Goal: Task Accomplishment & Management: Use online tool/utility

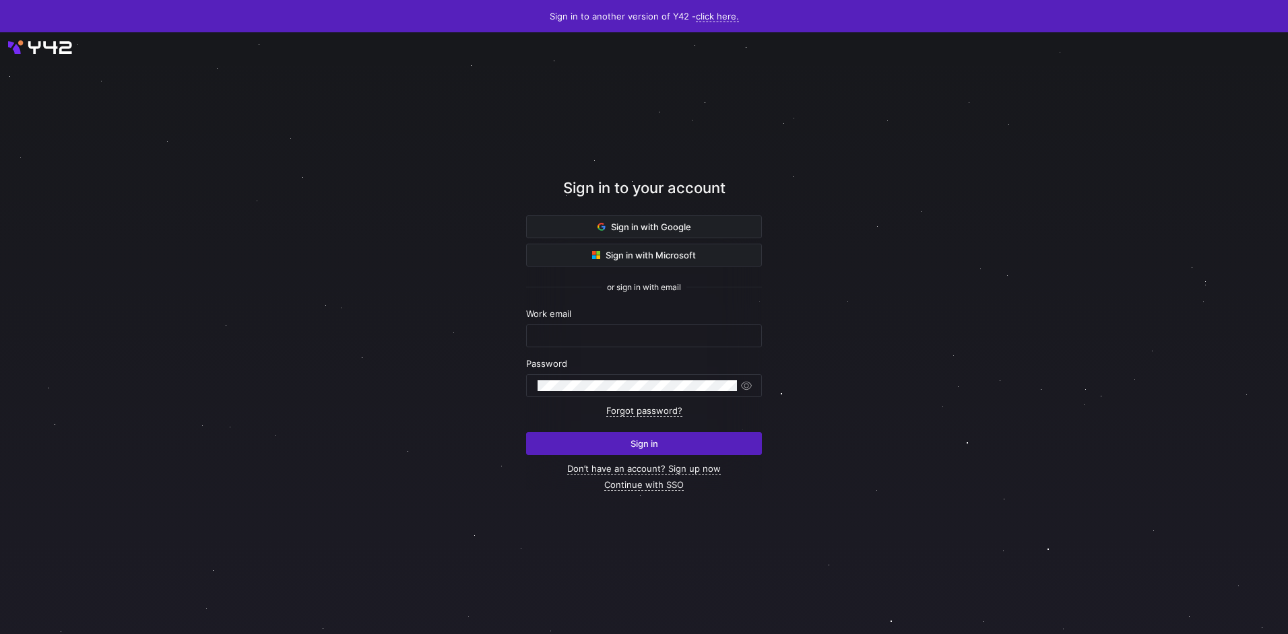
type input "[EMAIL_ADDRESS][DOMAIN_NAME]"
click at [704, 437] on span "submit" at bounding box center [644, 444] width 234 height 22
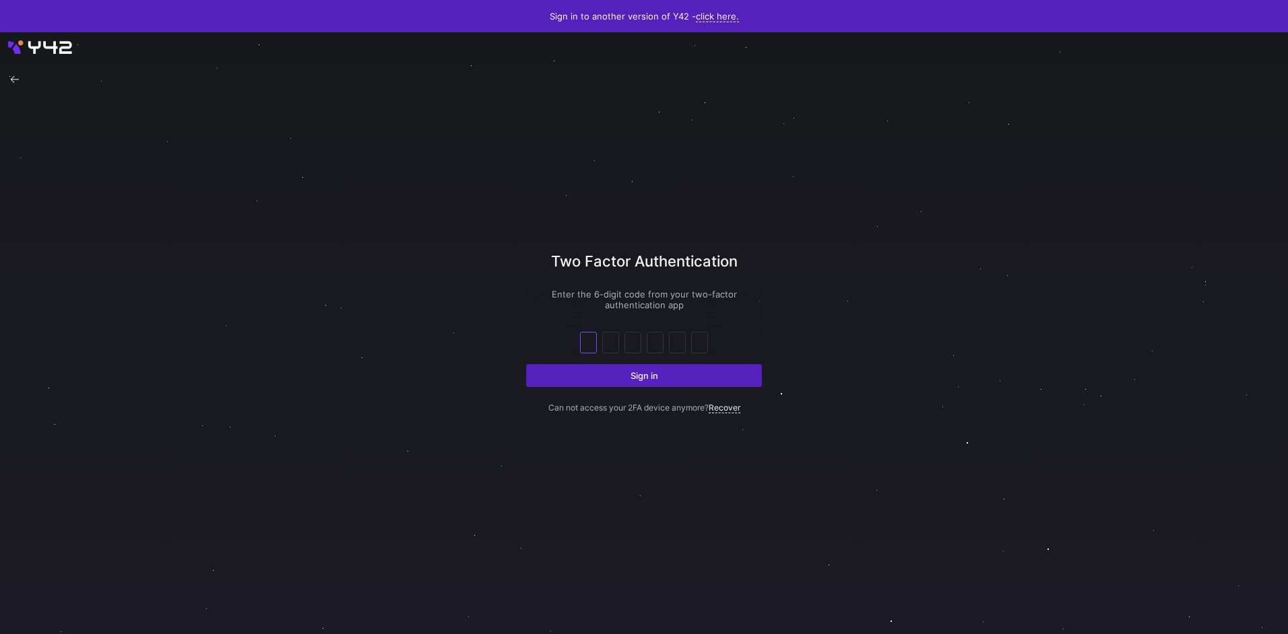
type input "3"
type input "8"
type input "5"
type input "0"
type input "3"
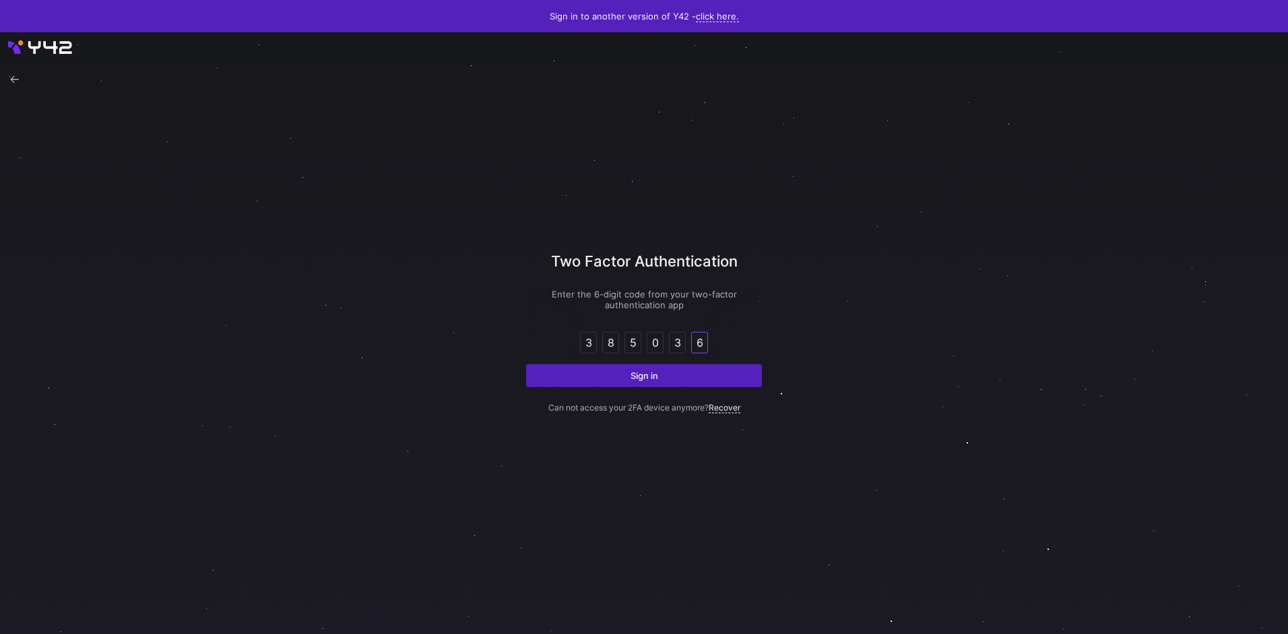
type input "6"
click at [526, 364] on button "Sign in" at bounding box center [644, 375] width 236 height 23
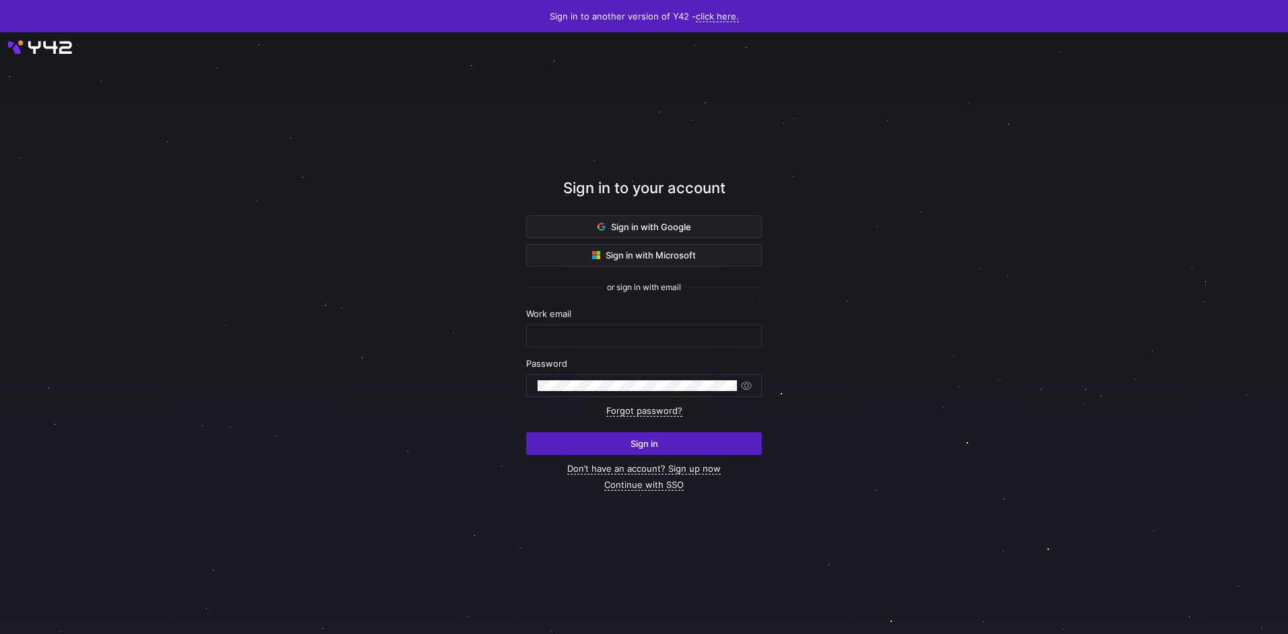
type input "[EMAIL_ADDRESS][DOMAIN_NAME]"
click at [628, 438] on span "submit" at bounding box center [644, 444] width 234 height 22
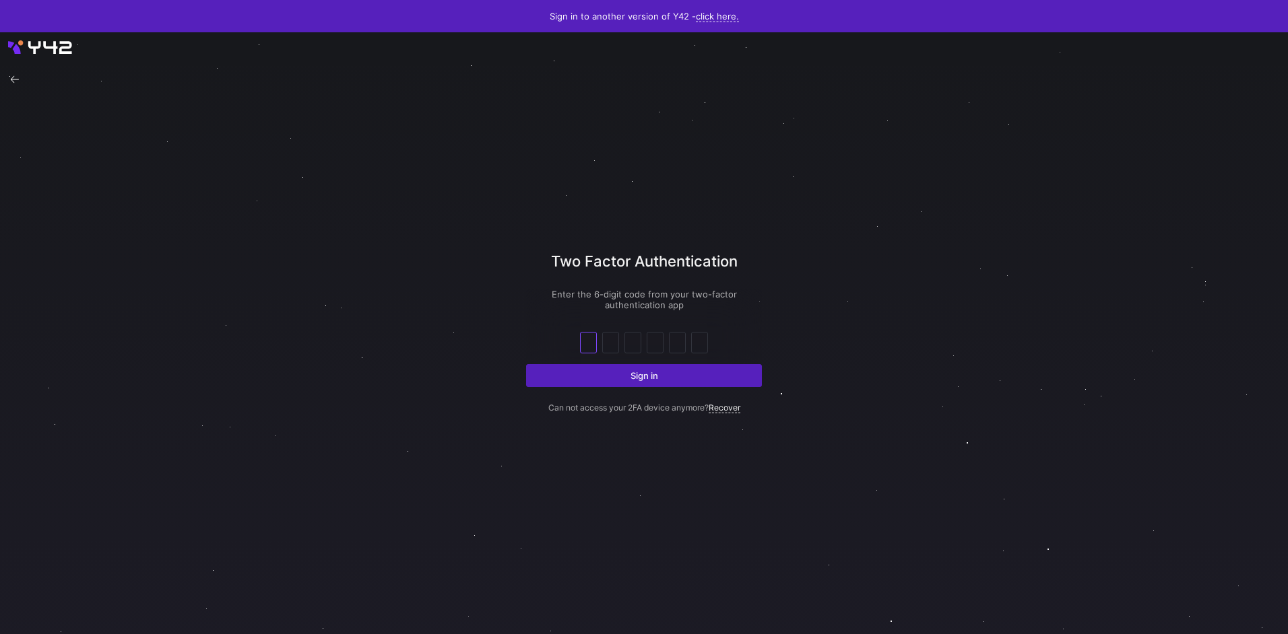
type input "1"
type input "5"
type input "9"
type input "5"
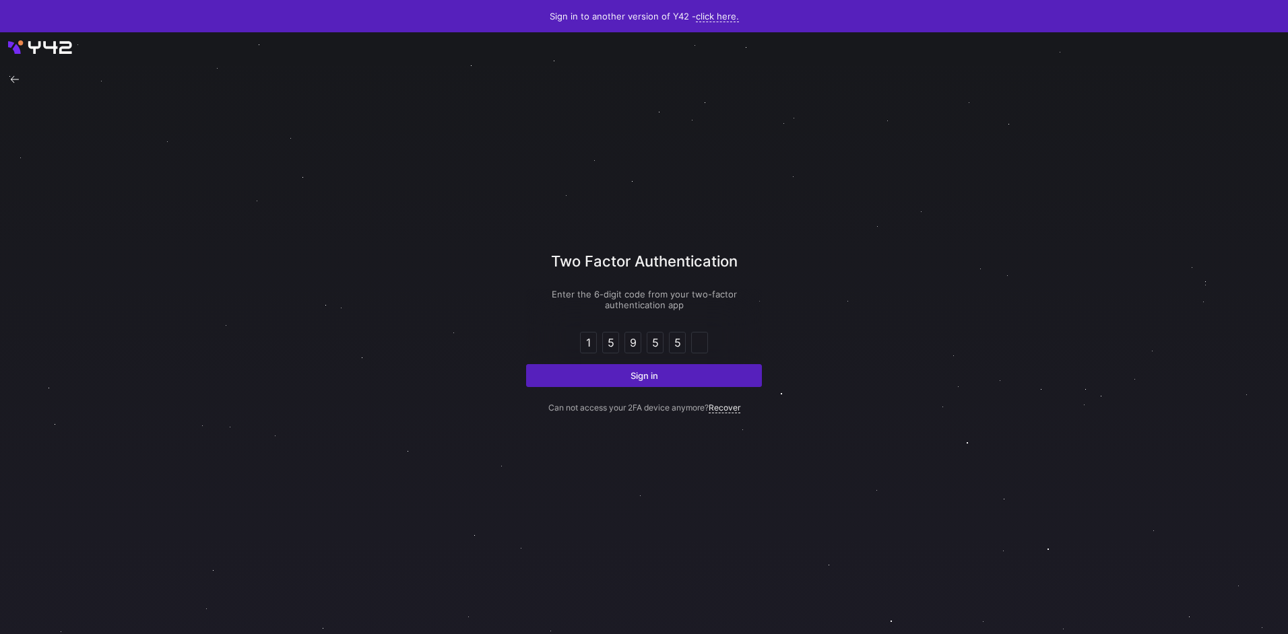
click at [783, 308] on div at bounding box center [644, 334] width 1159 height 542
click at [696, 333] on div at bounding box center [699, 343] width 10 height 20
click at [701, 348] on input "text" at bounding box center [699, 343] width 10 height 16
type input "6"
type input "5"
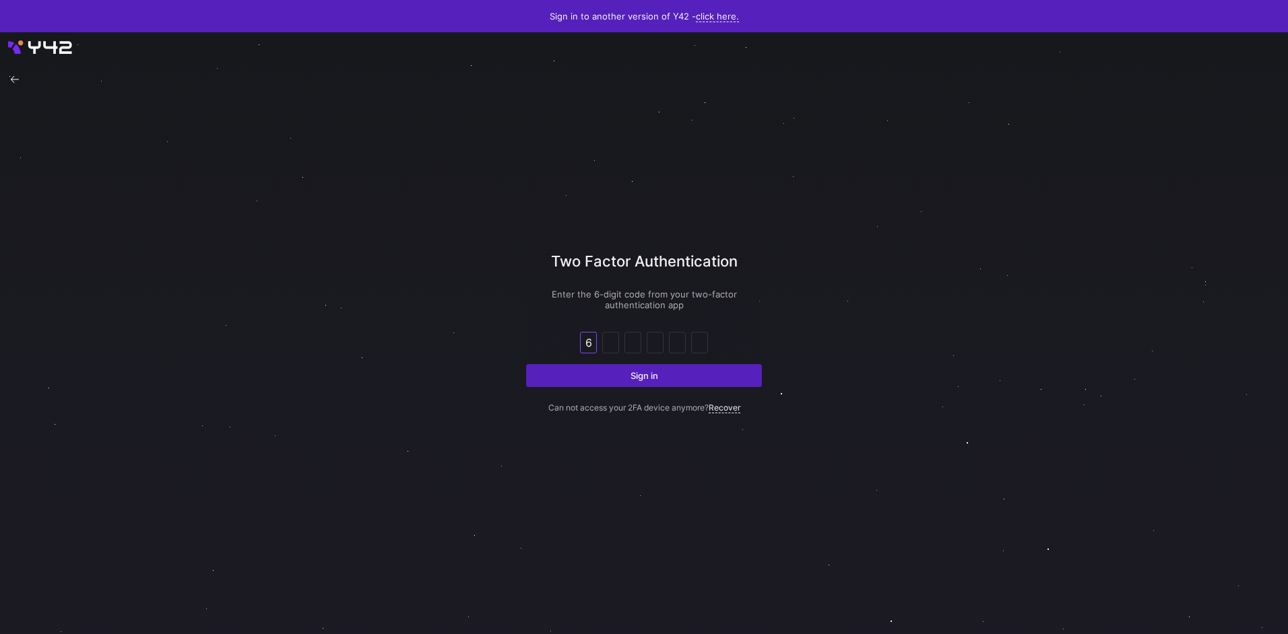
type input "6"
type input "1"
type input "3"
type input "4"
type input "6"
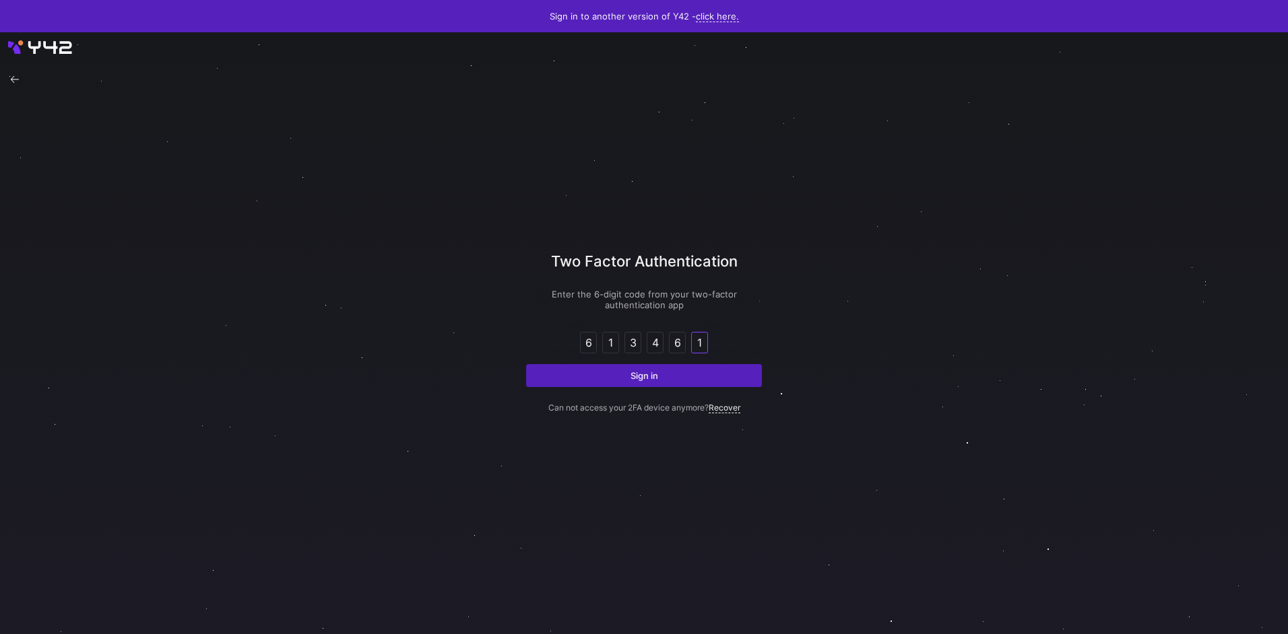
type input "1"
click at [526, 364] on button "Sign in" at bounding box center [644, 375] width 236 height 23
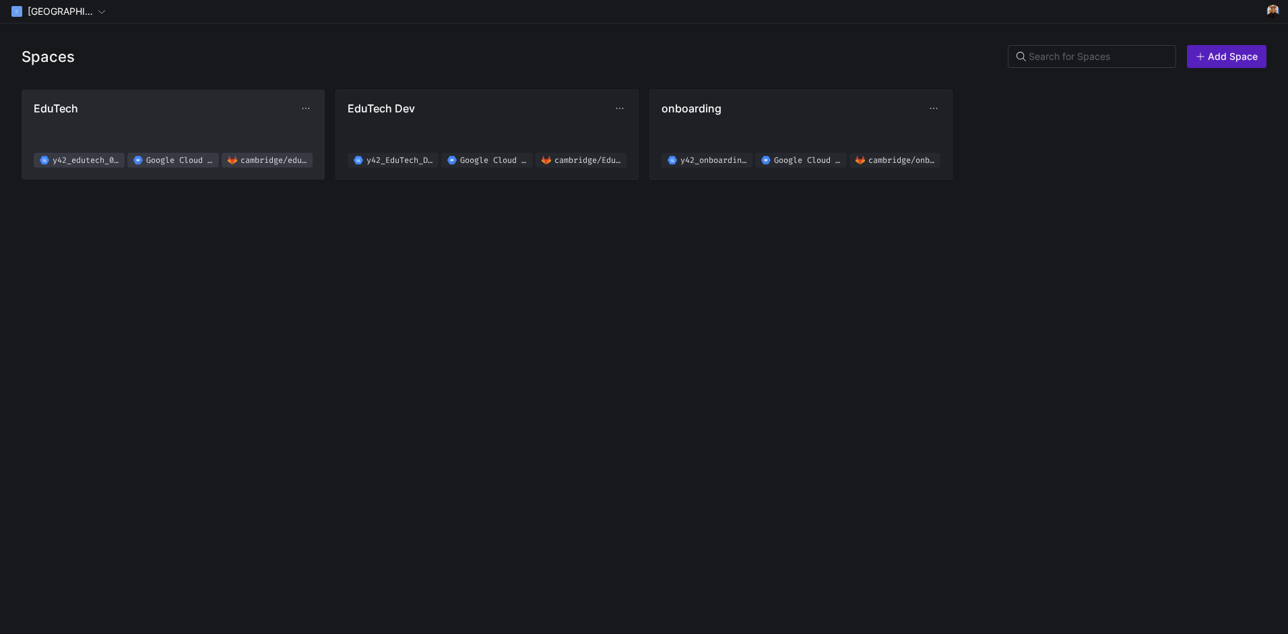
click at [217, 123] on span "EduTech y42_edutech_02f619b8d4e94d2ab8830fef0a38a076 Google Cloud Storage [GEOG…" at bounding box center [173, 135] width 279 height 66
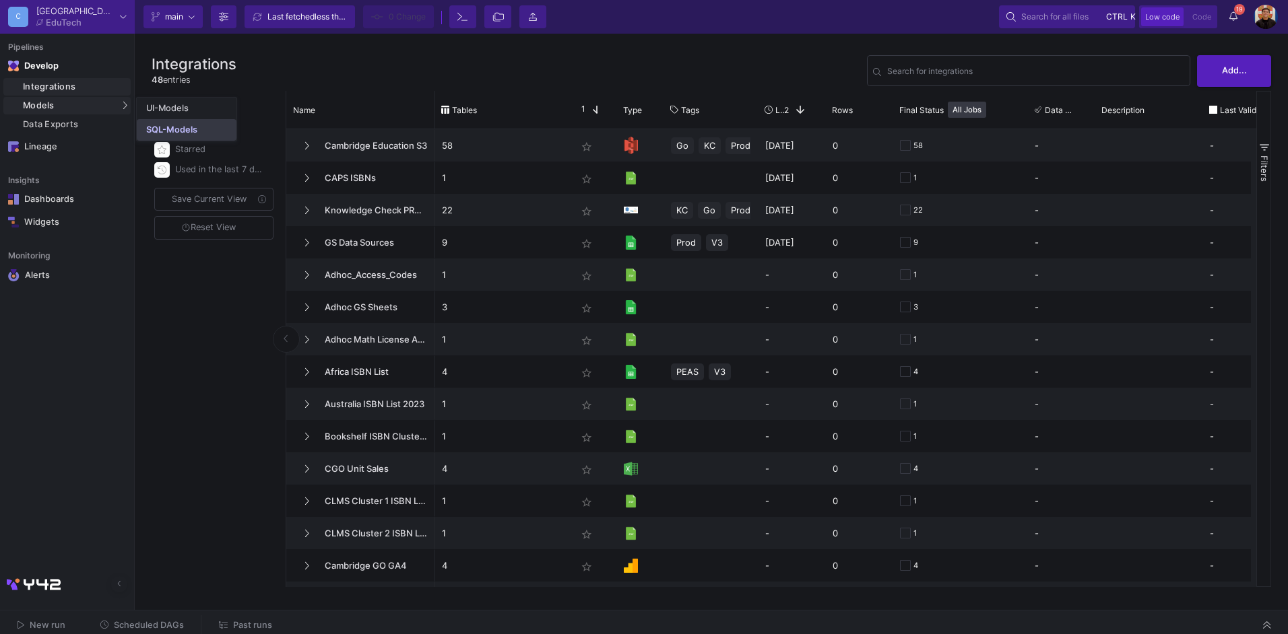
click at [164, 129] on div "SQL-Models" at bounding box center [171, 130] width 51 height 11
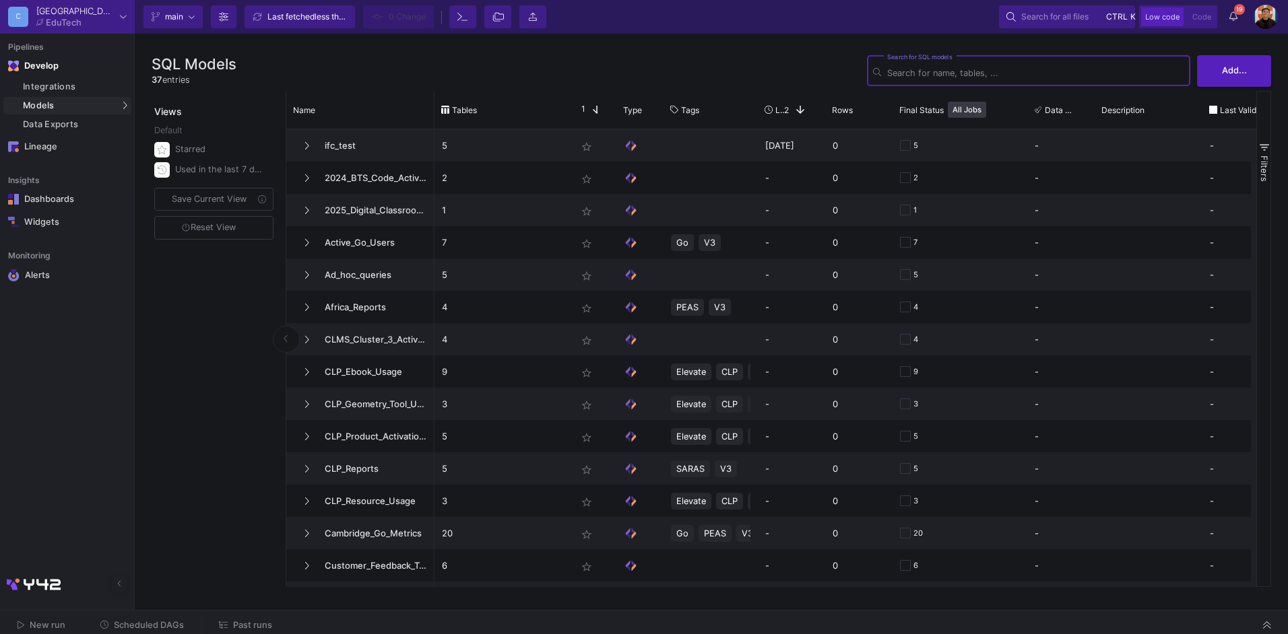
click at [236, 626] on span "Past runs" at bounding box center [252, 625] width 39 height 10
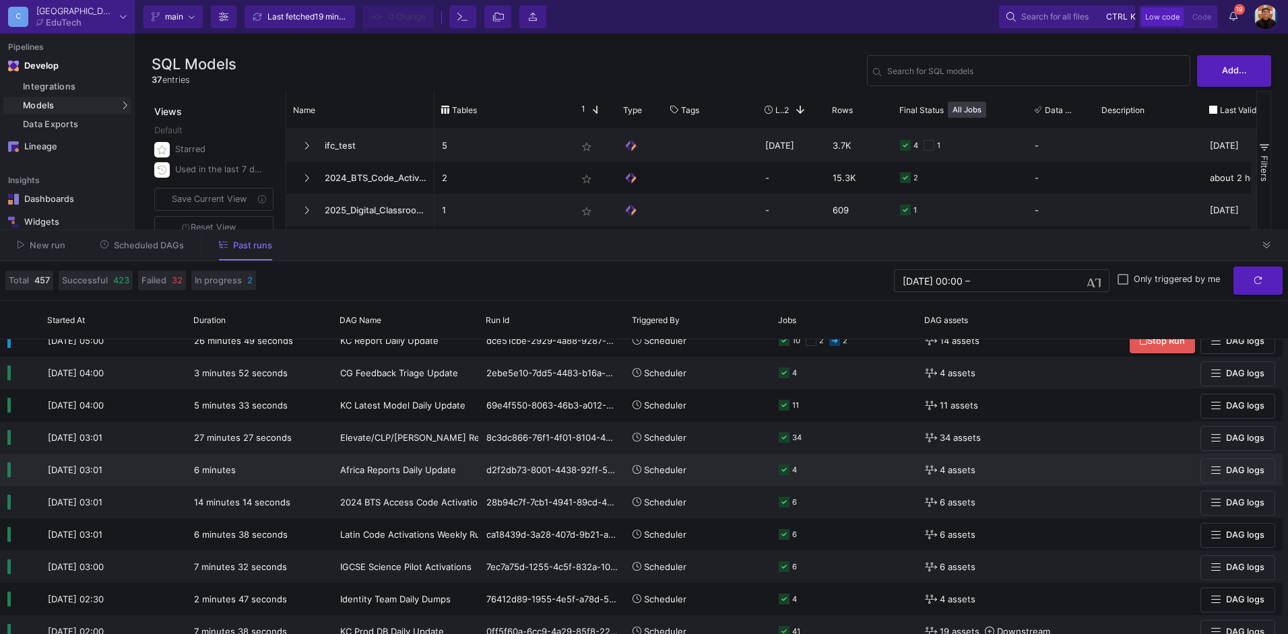
scroll to position [67, 0]
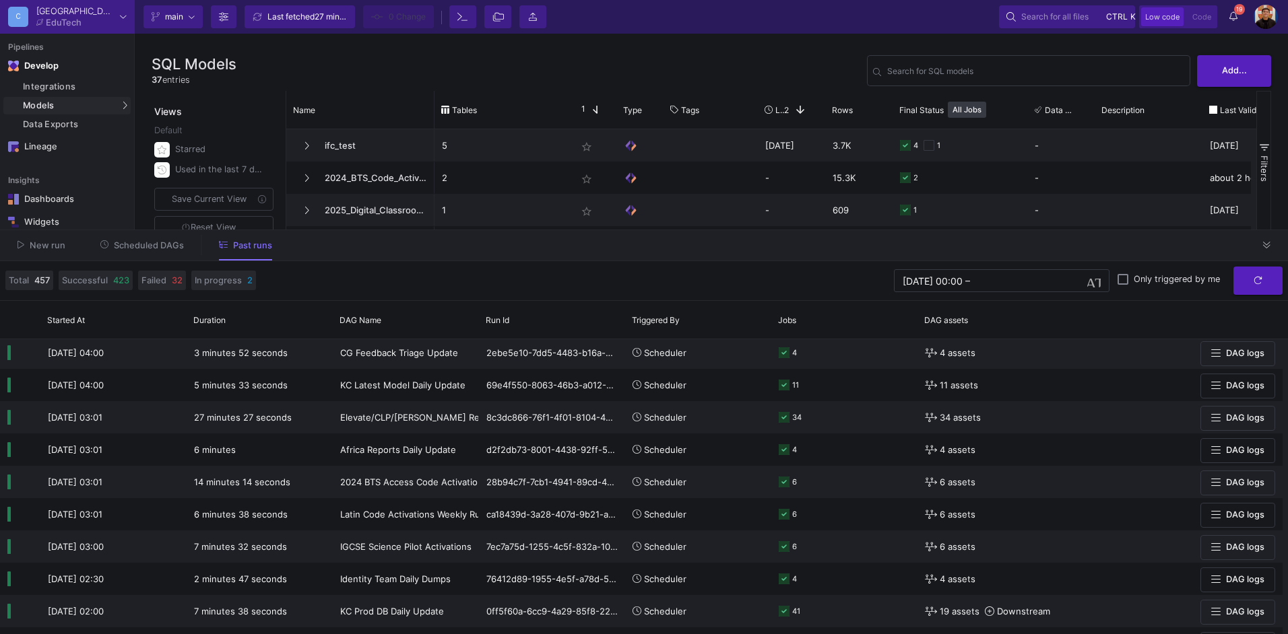
click at [138, 245] on span "Scheduled DAGs" at bounding box center [149, 245] width 70 height 10
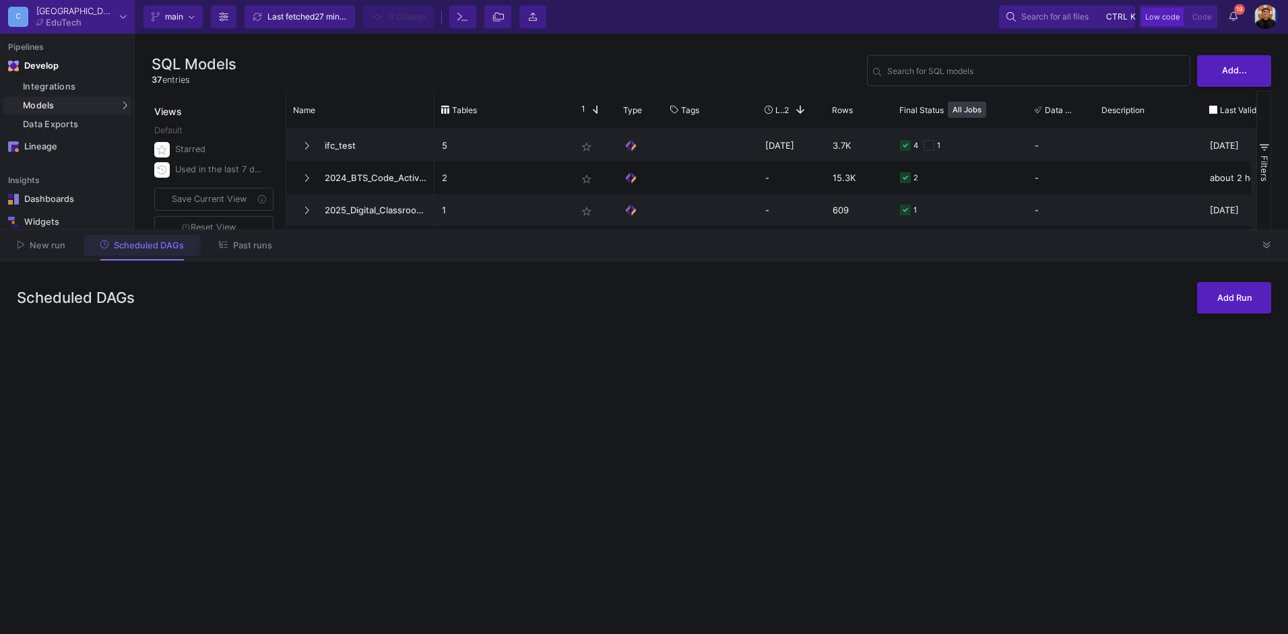
click at [261, 242] on span "Past runs" at bounding box center [252, 245] width 39 height 10
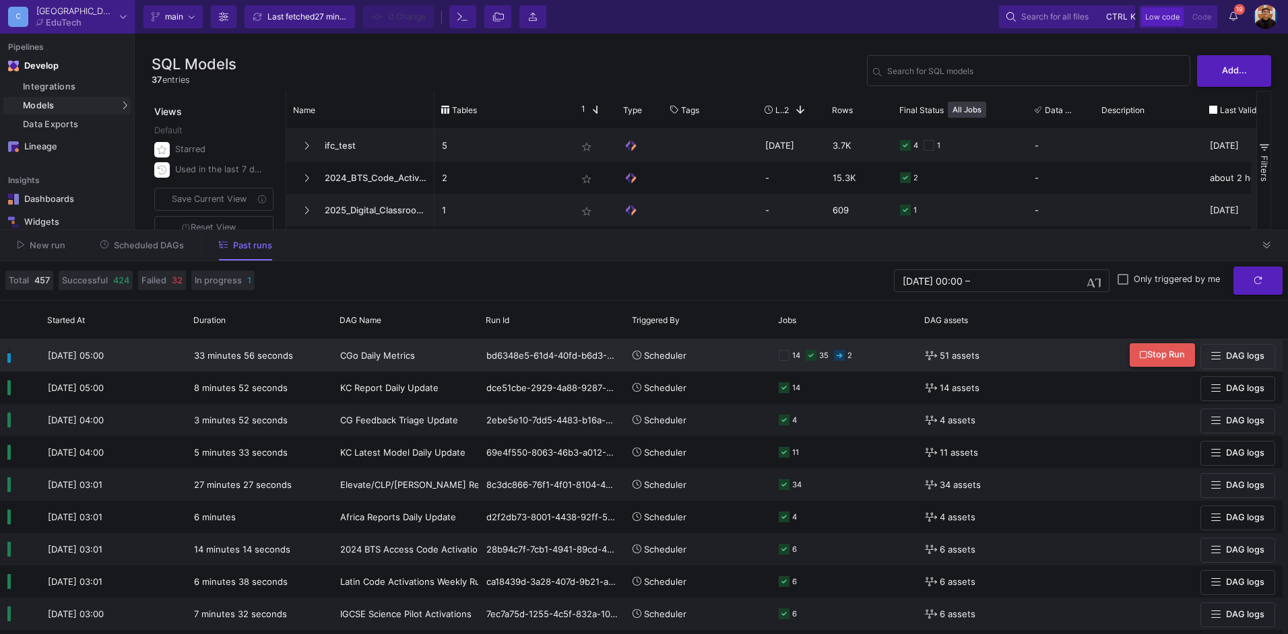
click at [1183, 349] on button "Stop Run" at bounding box center [1161, 355] width 65 height 24
click at [130, 253] on button "Scheduled DAGs" at bounding box center [142, 245] width 117 height 21
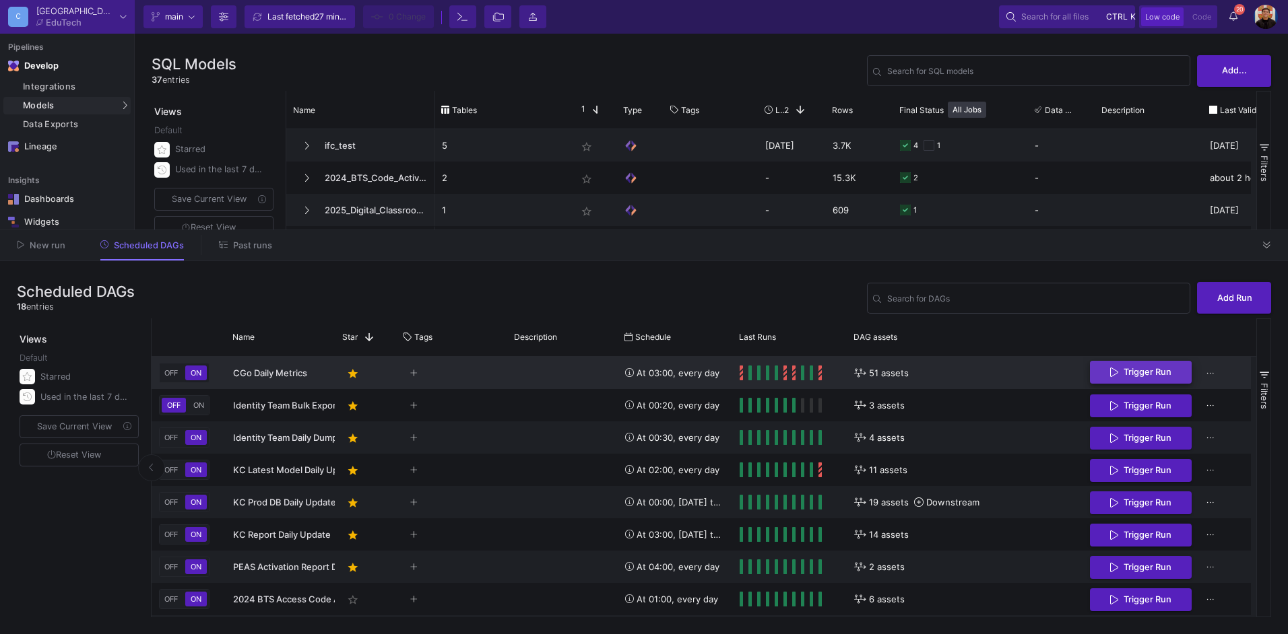
click at [1166, 380] on button "Trigger Run" at bounding box center [1141, 373] width 102 height 24
click at [252, 254] on button "Past runs" at bounding box center [246, 245] width 86 height 21
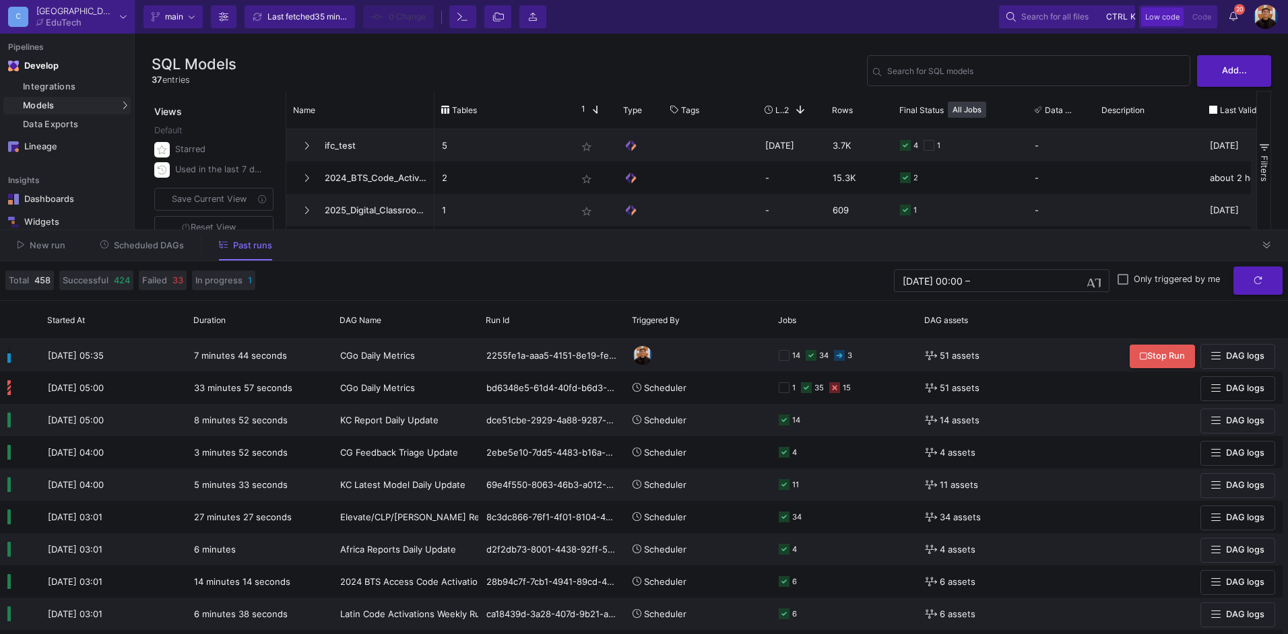
click at [164, 236] on button "Scheduled DAGs" at bounding box center [142, 245] width 117 height 21
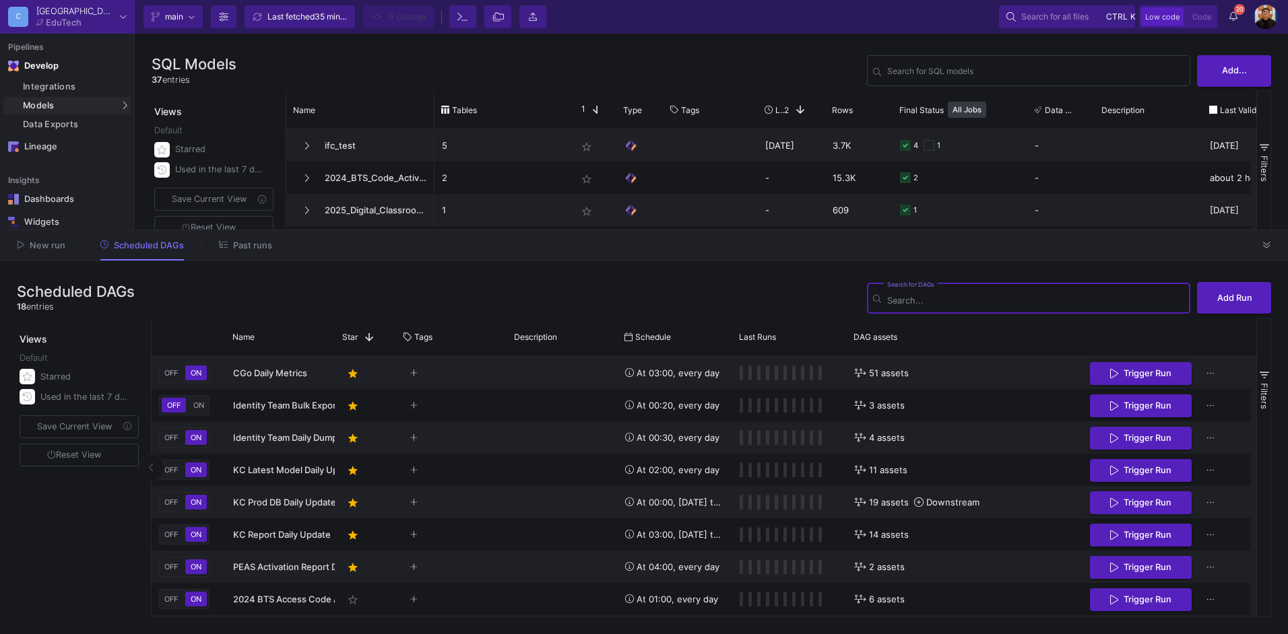
click at [251, 247] on span "Past runs" at bounding box center [252, 245] width 39 height 10
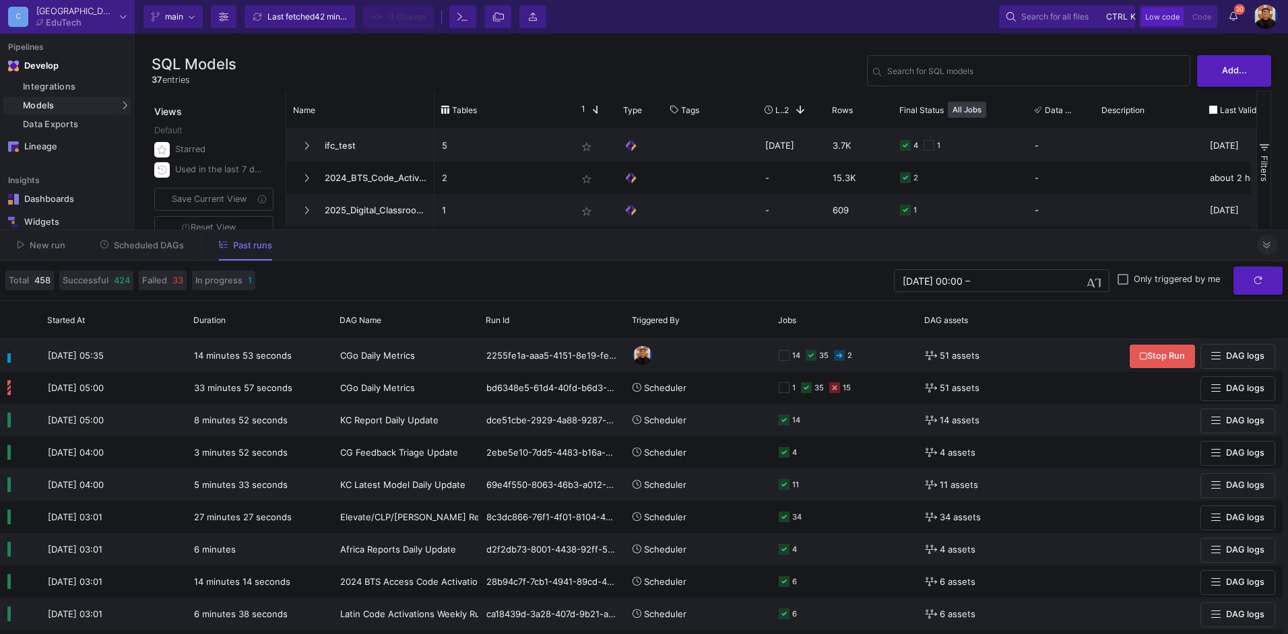
click at [1265, 245] on icon at bounding box center [1266, 245] width 7 height 9
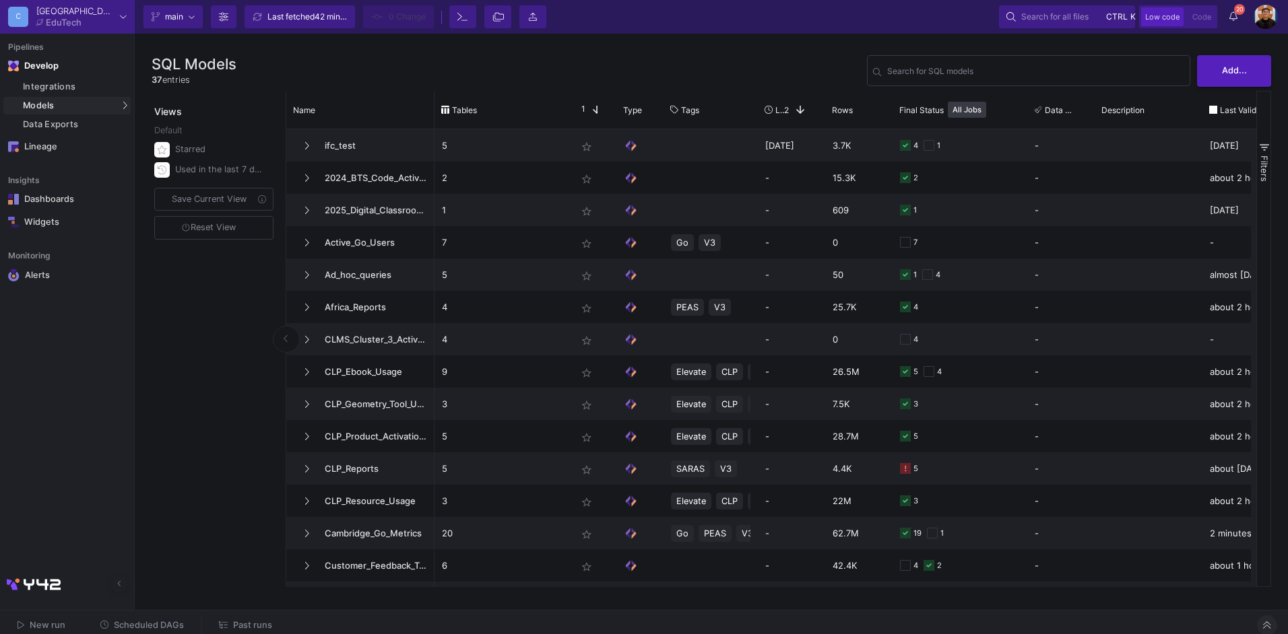
click at [271, 616] on button "Past runs" at bounding box center [246, 626] width 86 height 21
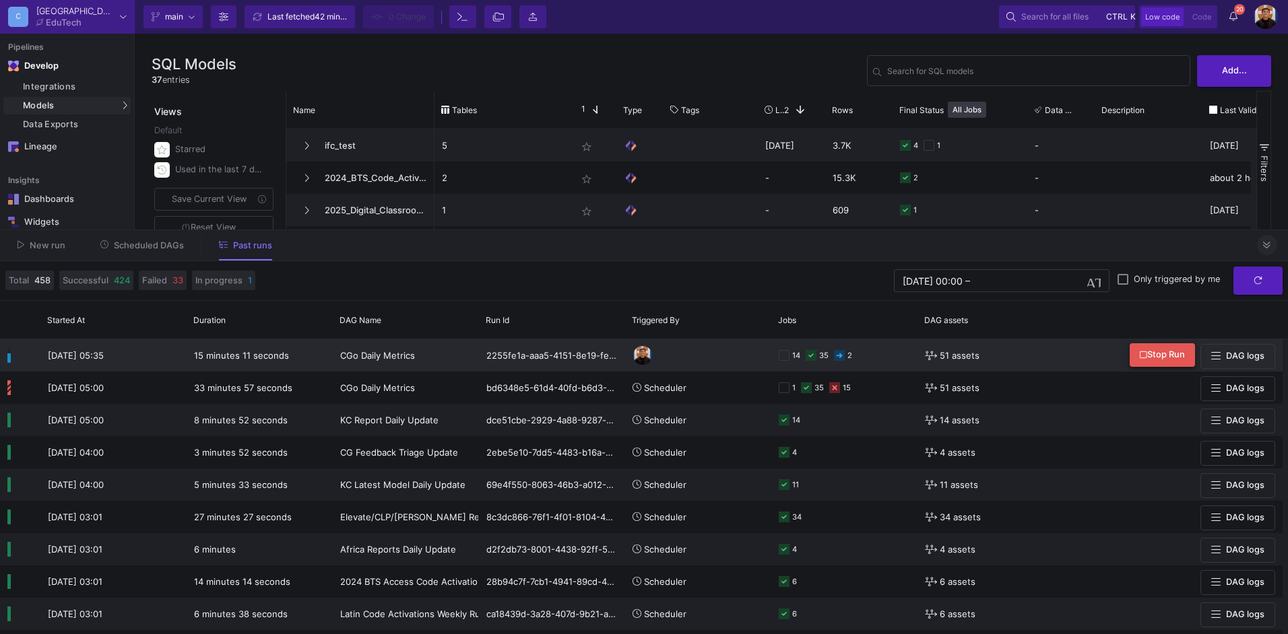
click at [1177, 355] on span "Stop Run" at bounding box center [1161, 355] width 45 height 10
click at [128, 242] on span "Scheduled DAGs" at bounding box center [149, 245] width 70 height 10
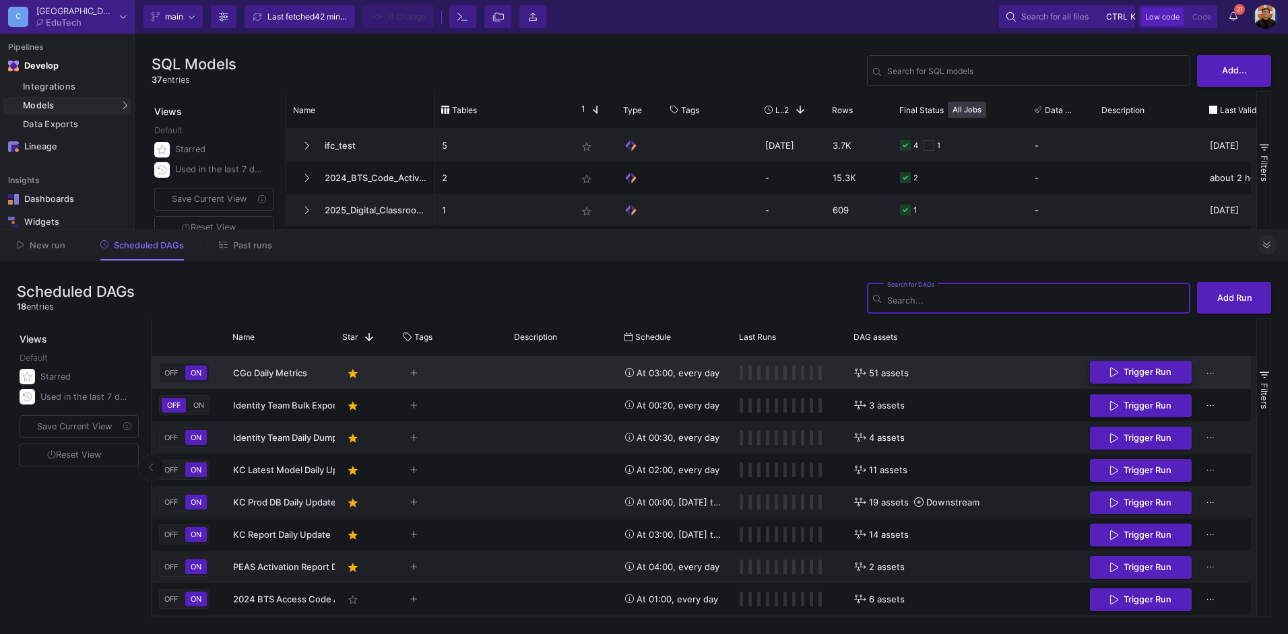
click at [1169, 372] on span "Trigger Run" at bounding box center [1147, 372] width 48 height 10
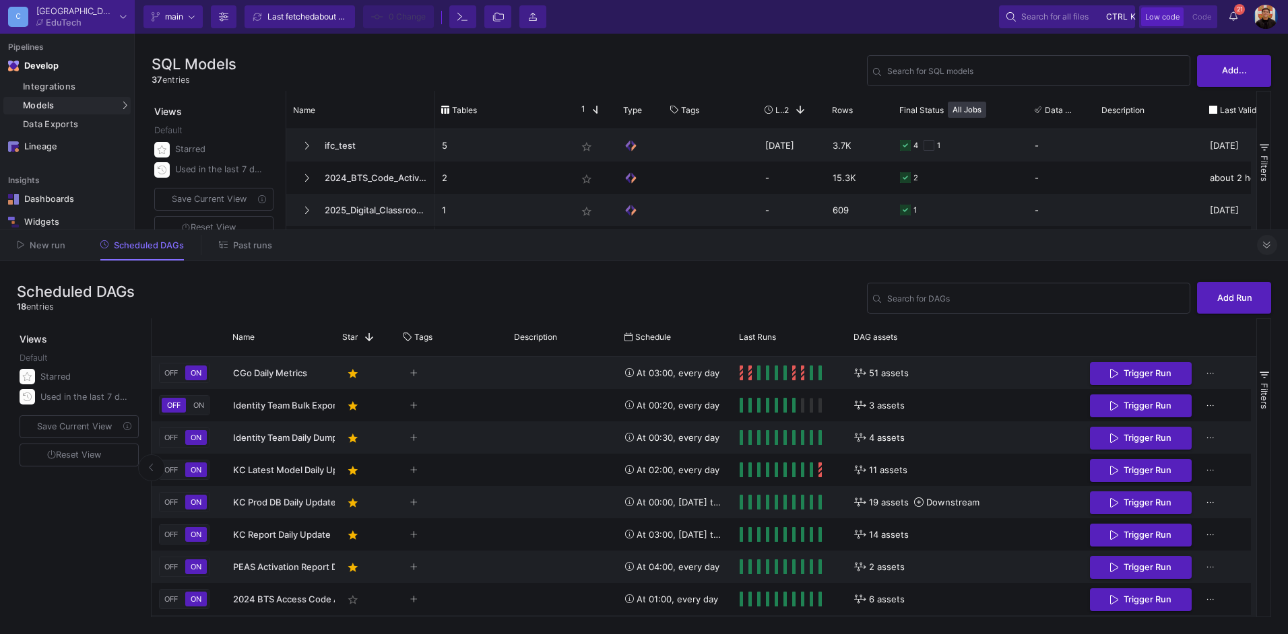
click at [236, 238] on button "Past runs" at bounding box center [246, 245] width 86 height 21
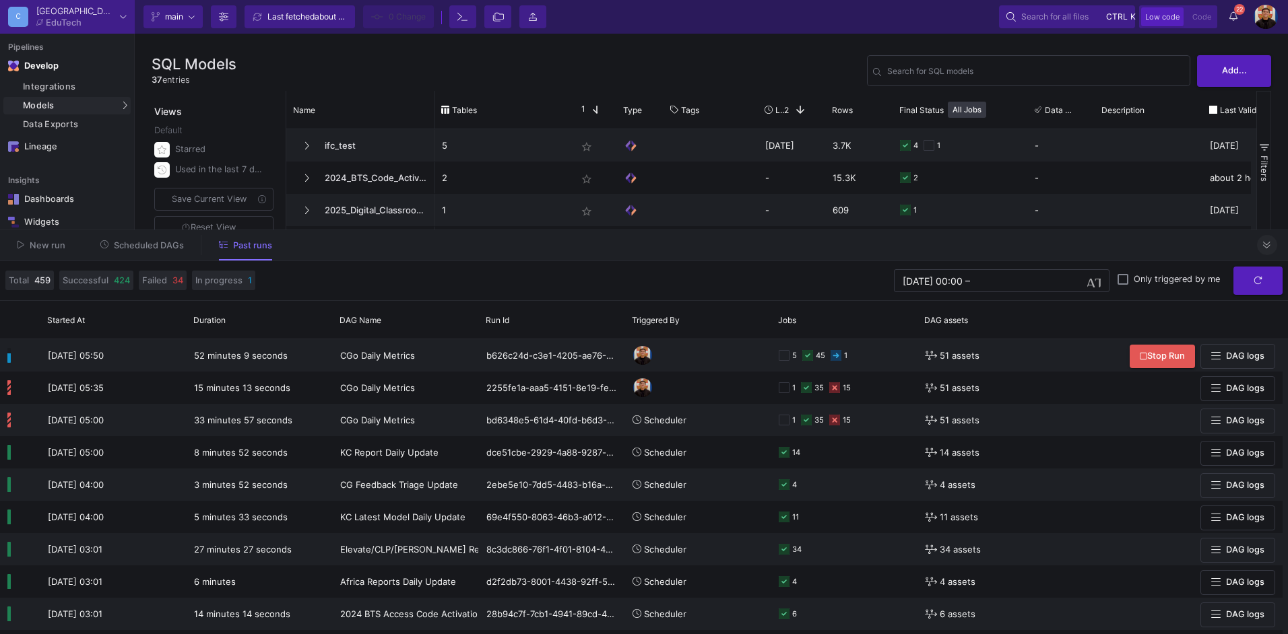
click at [156, 238] on button "Scheduled DAGs" at bounding box center [142, 245] width 117 height 21
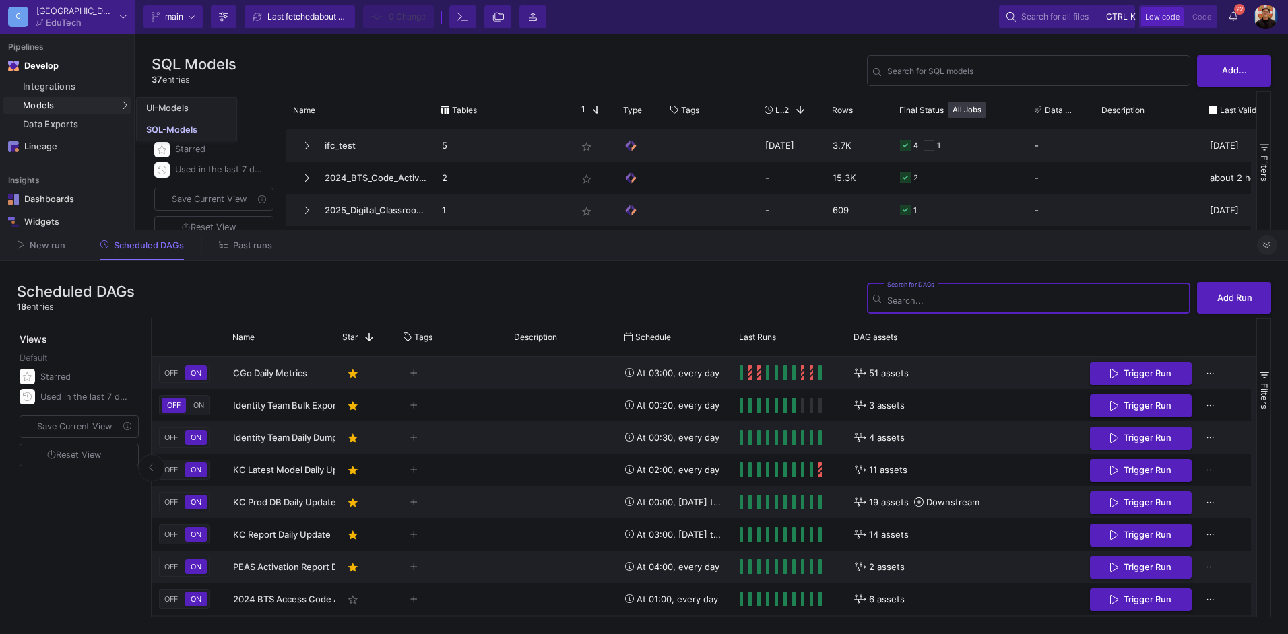
click at [49, 98] on div "Models" at bounding box center [66, 106] width 127 height 18
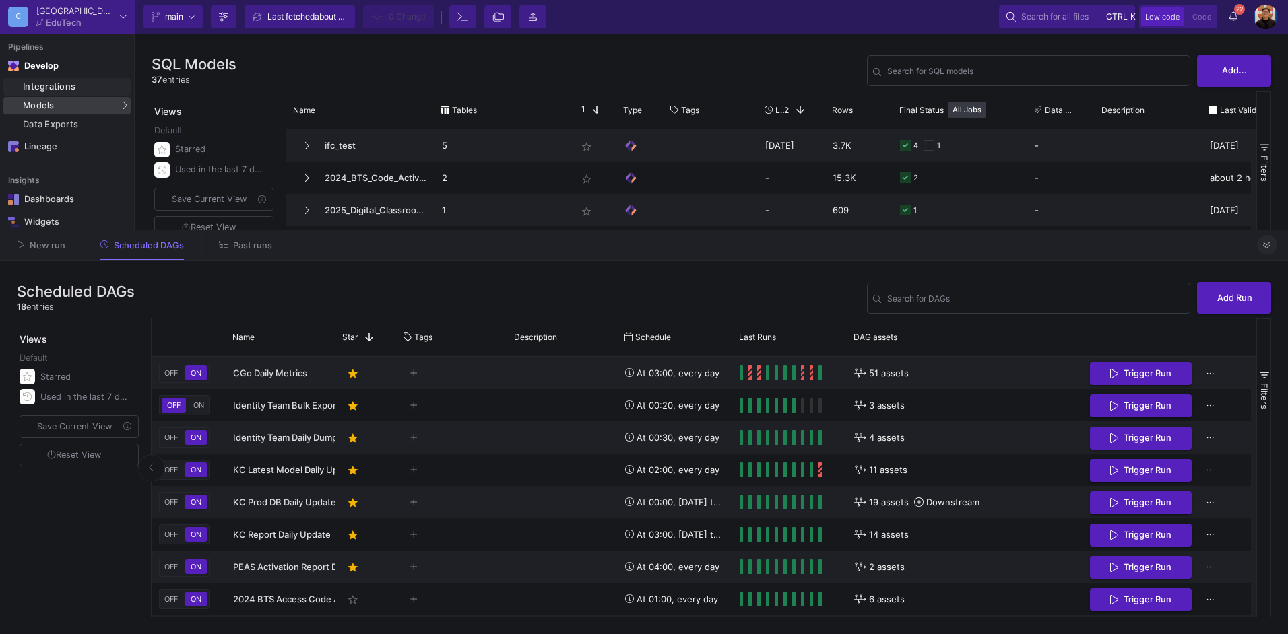
click at [50, 89] on div "Integrations" at bounding box center [75, 86] width 104 height 11
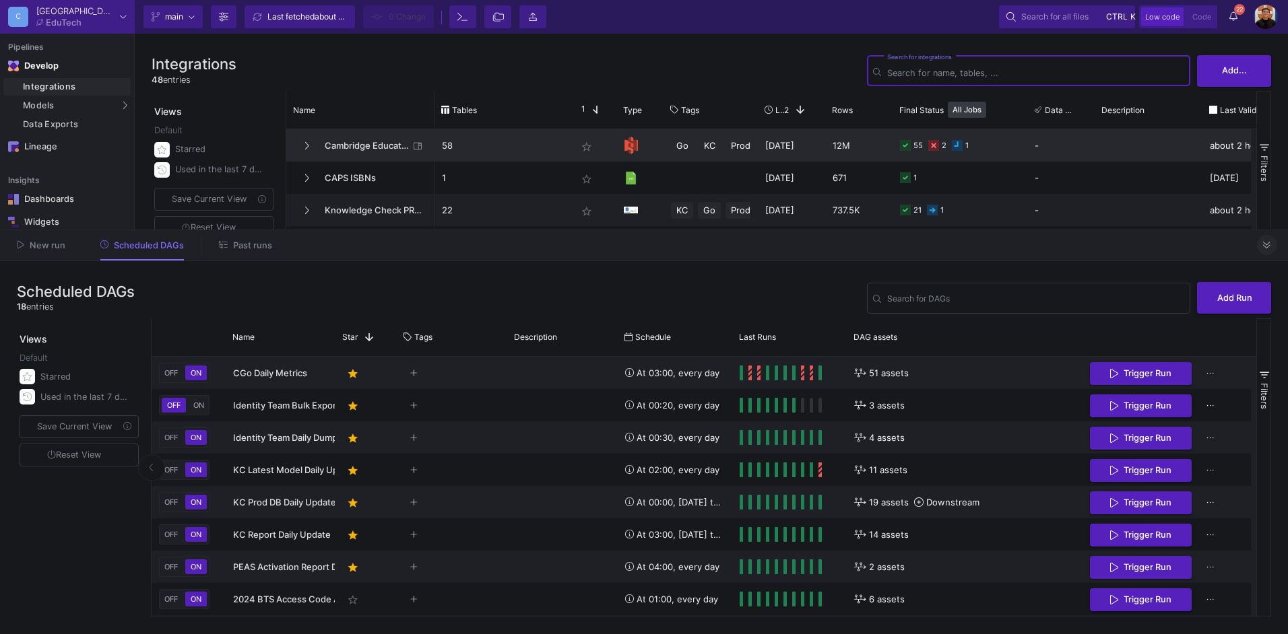
click at [335, 137] on span "Cambridge Education S3" at bounding box center [363, 146] width 92 height 32
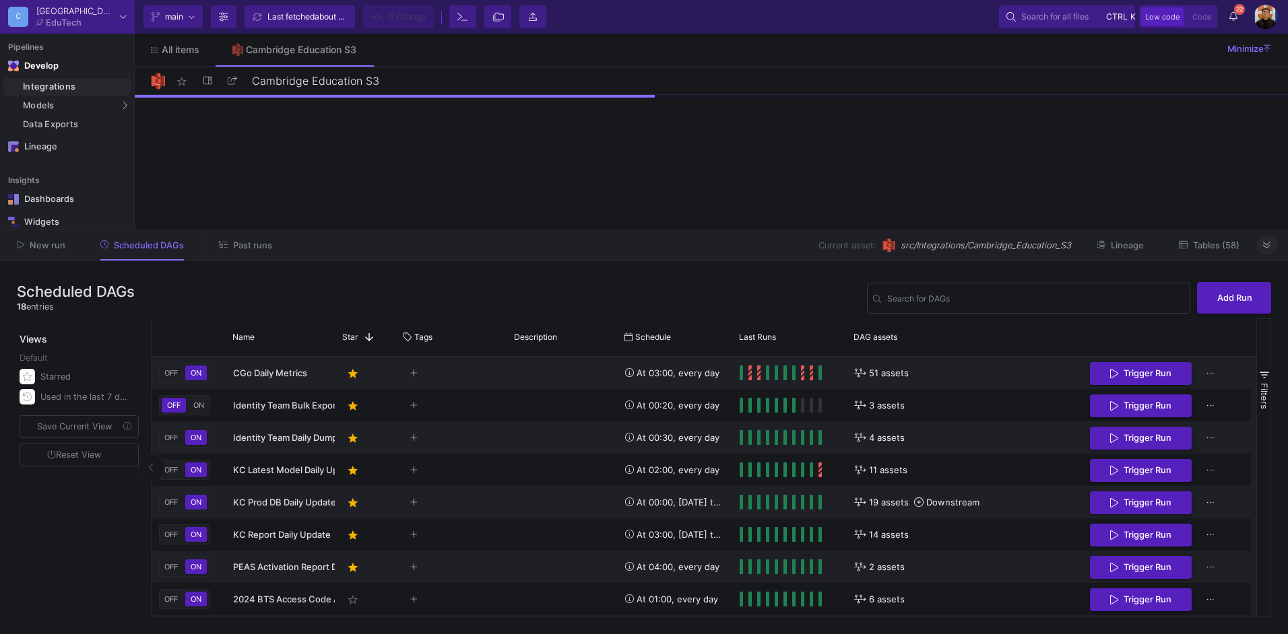
click at [1268, 244] on icon at bounding box center [1266, 245] width 7 height 9
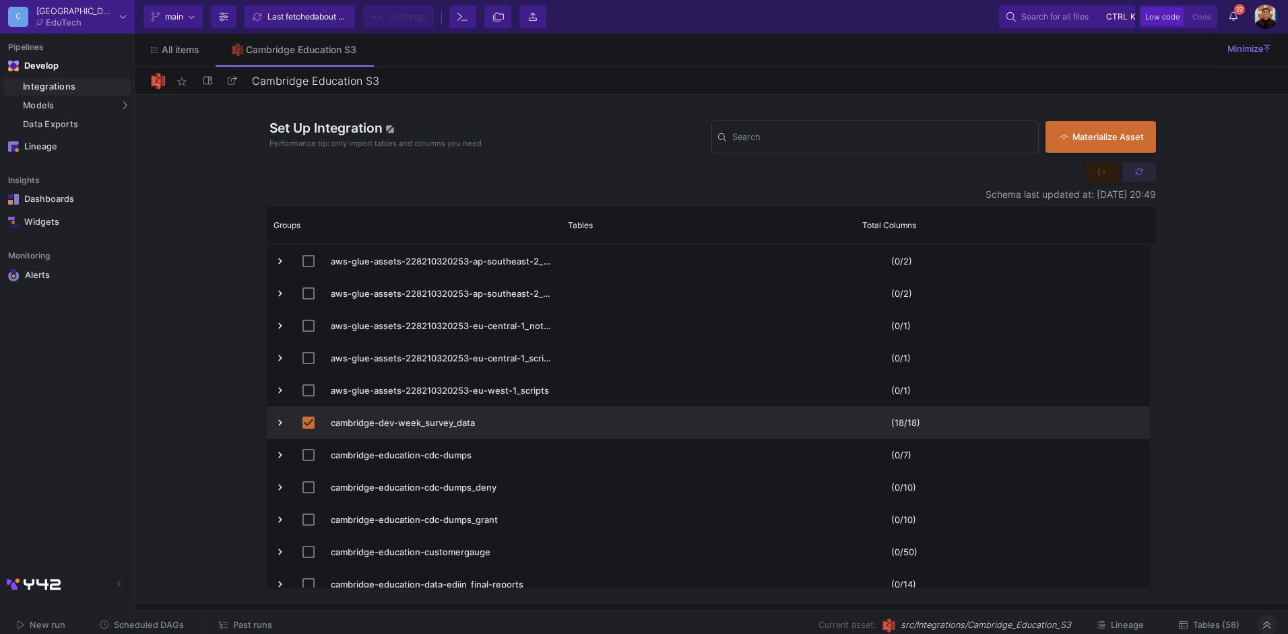
click at [1139, 181] on button at bounding box center [1139, 172] width 34 height 20
click at [824, 143] on input "Search" at bounding box center [882, 139] width 300 height 11
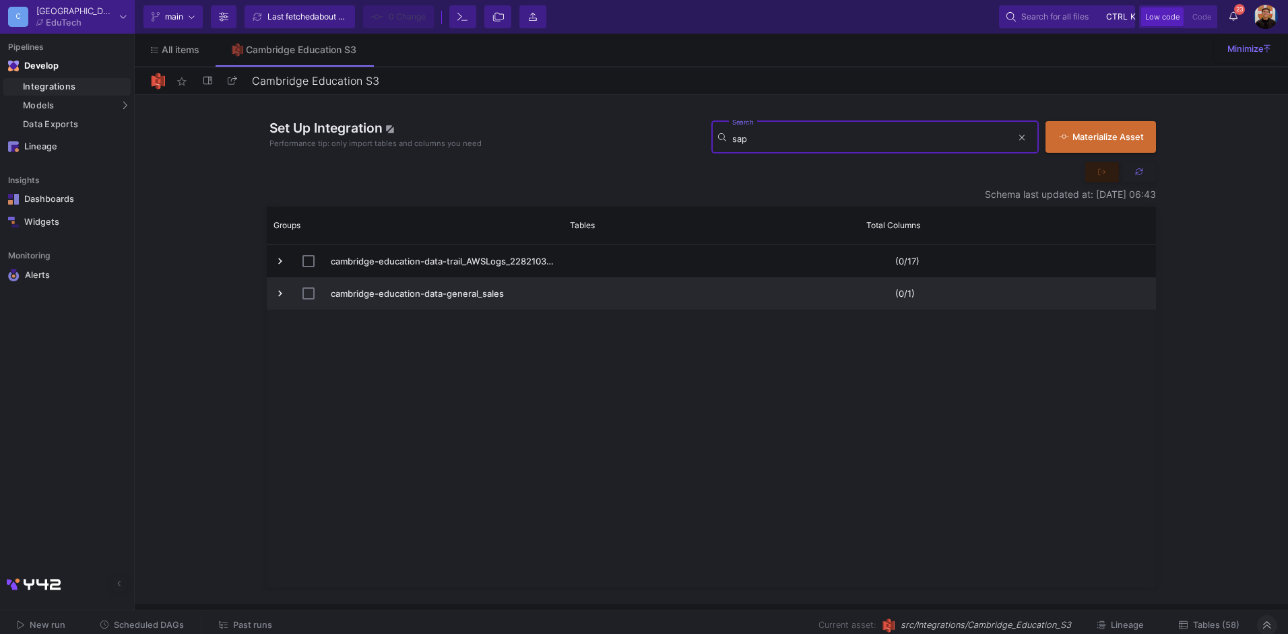
type input "sap"
click at [293, 289] on span "cambridge-education-data-general_sales" at bounding box center [415, 294] width 282 height 32
click at [278, 294] on span "Press SPACE to select this row." at bounding box center [280, 294] width 12 height 12
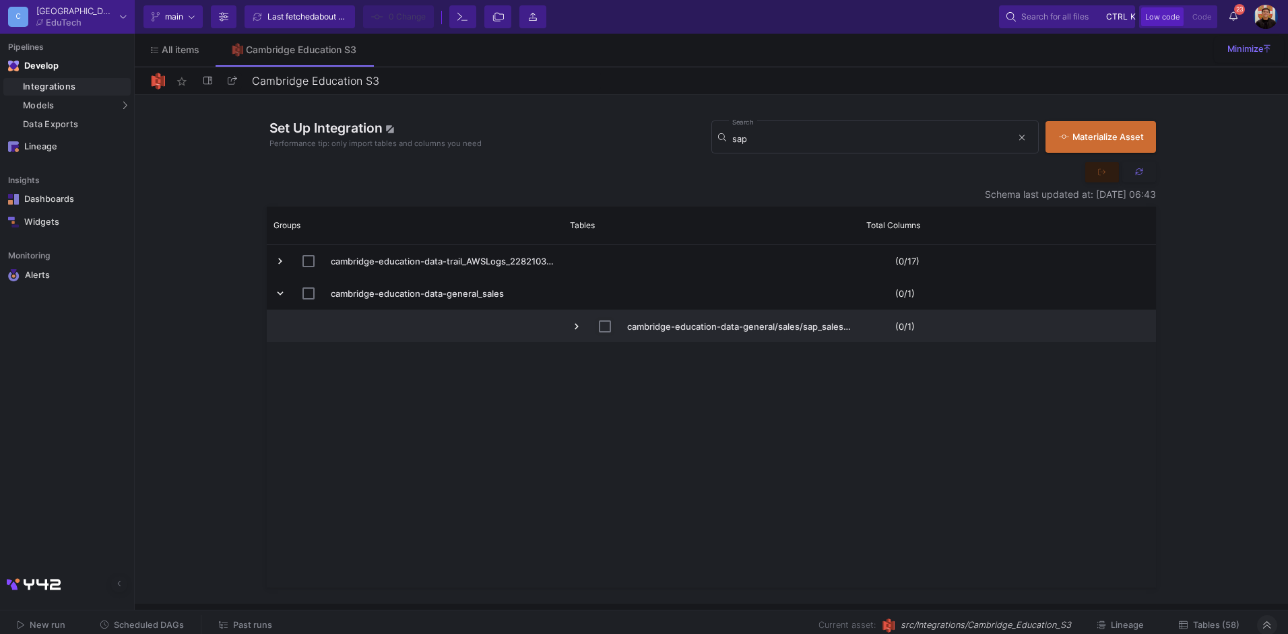
click at [607, 329] on input "Press Space to toggle row selection (unchecked)" at bounding box center [605, 327] width 12 height 12
checkbox input "true"
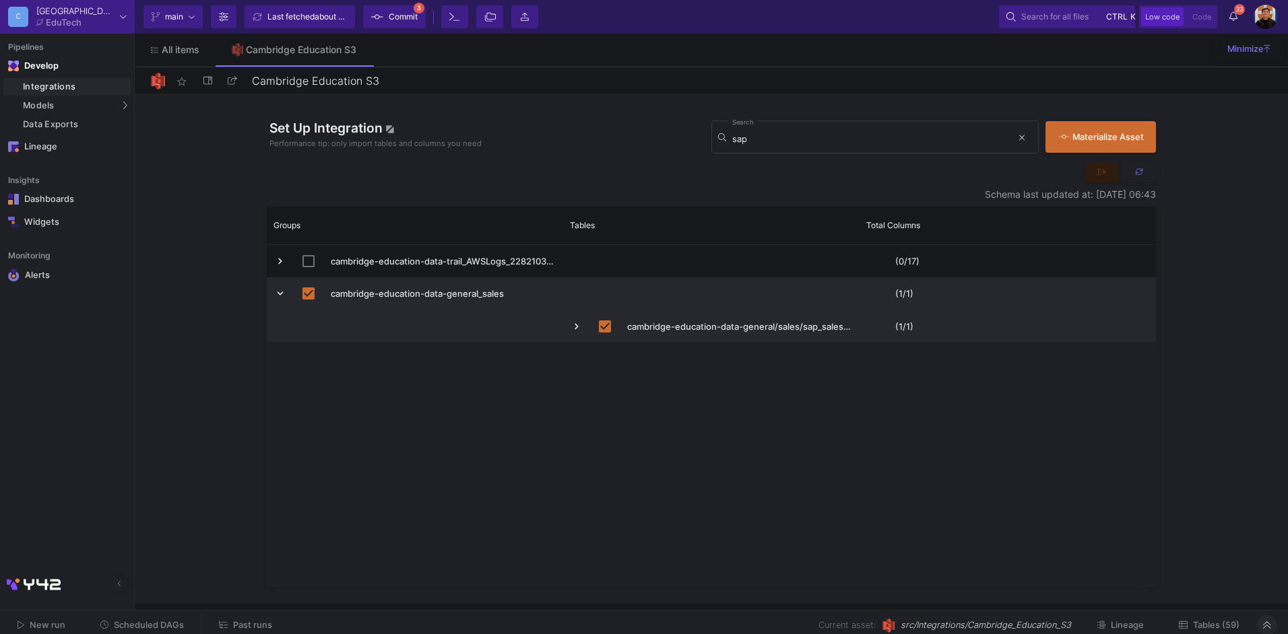
click at [402, 19] on span "Commit" at bounding box center [403, 17] width 29 height 20
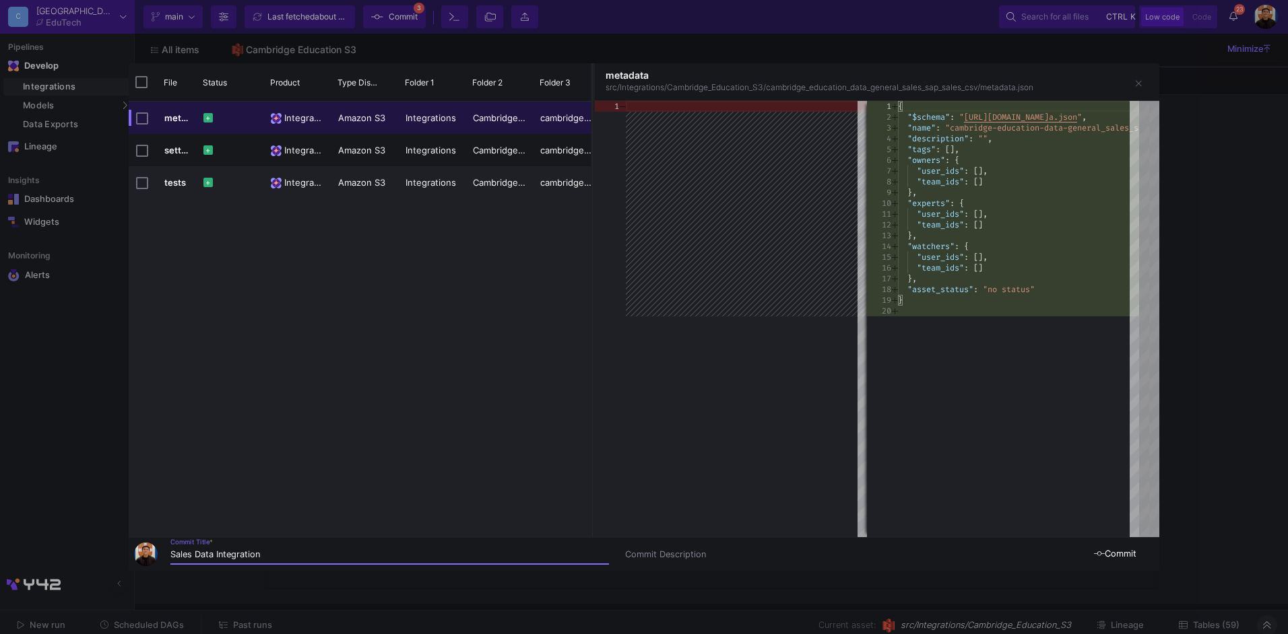
type input "Sales Data Integration"
click at [1118, 562] on button "Commit" at bounding box center [1115, 554] width 88 height 33
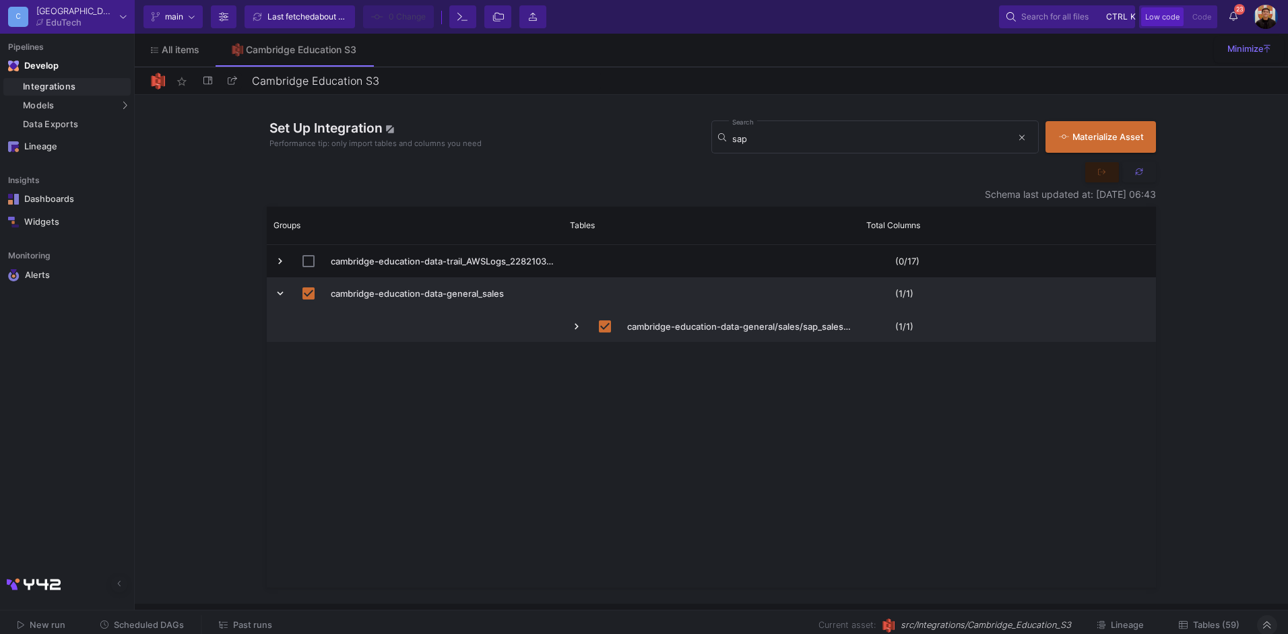
click at [1216, 620] on span "Tables (59)" at bounding box center [1216, 625] width 46 height 10
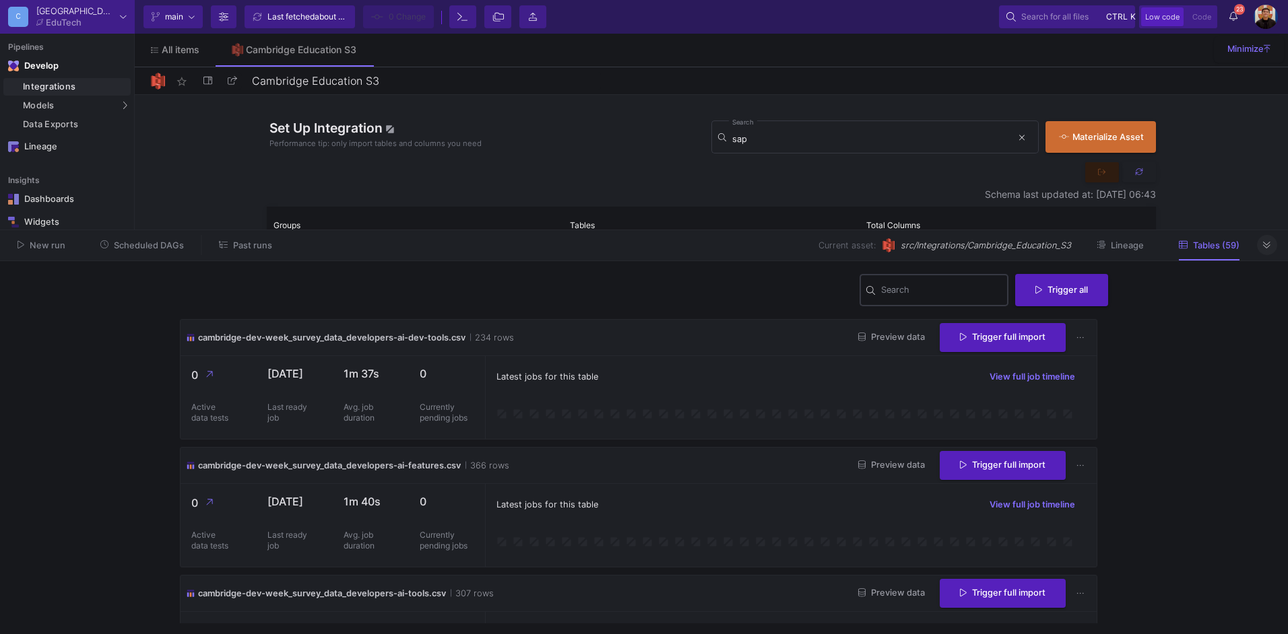
click at [932, 296] on input "Search" at bounding box center [941, 292] width 121 height 11
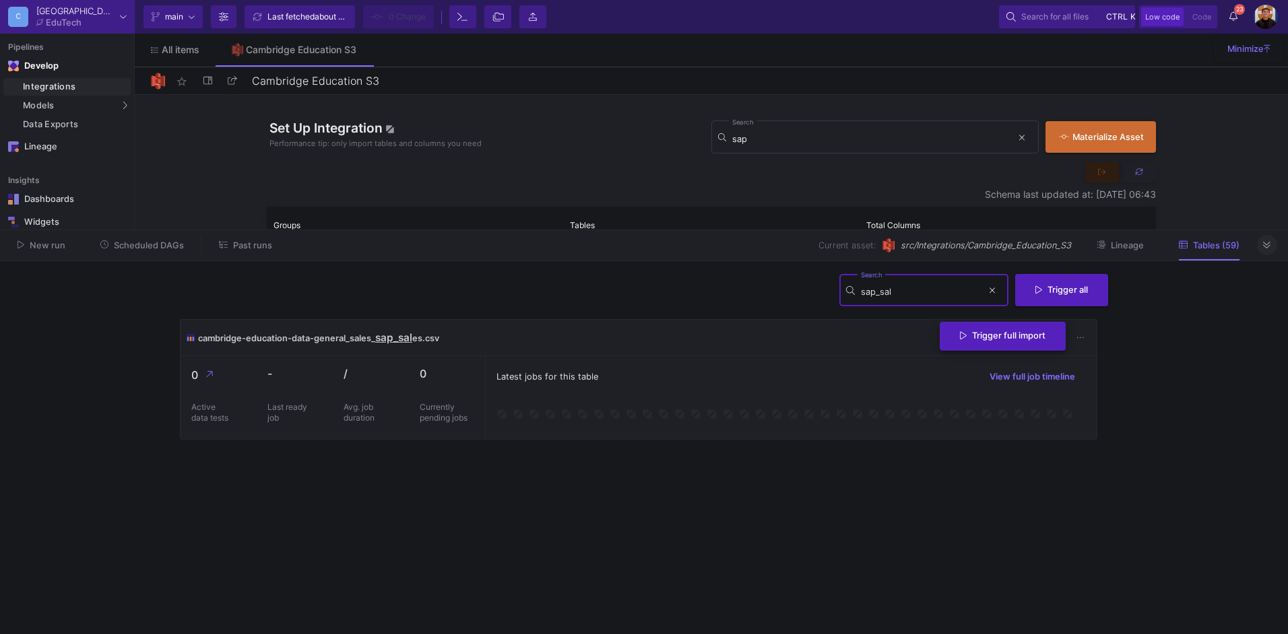
type input "sap_sal"
click at [1031, 343] on button "Trigger full import" at bounding box center [1002, 336] width 126 height 29
click at [1233, 28] on button "23 23 Notifications" at bounding box center [1233, 16] width 24 height 23
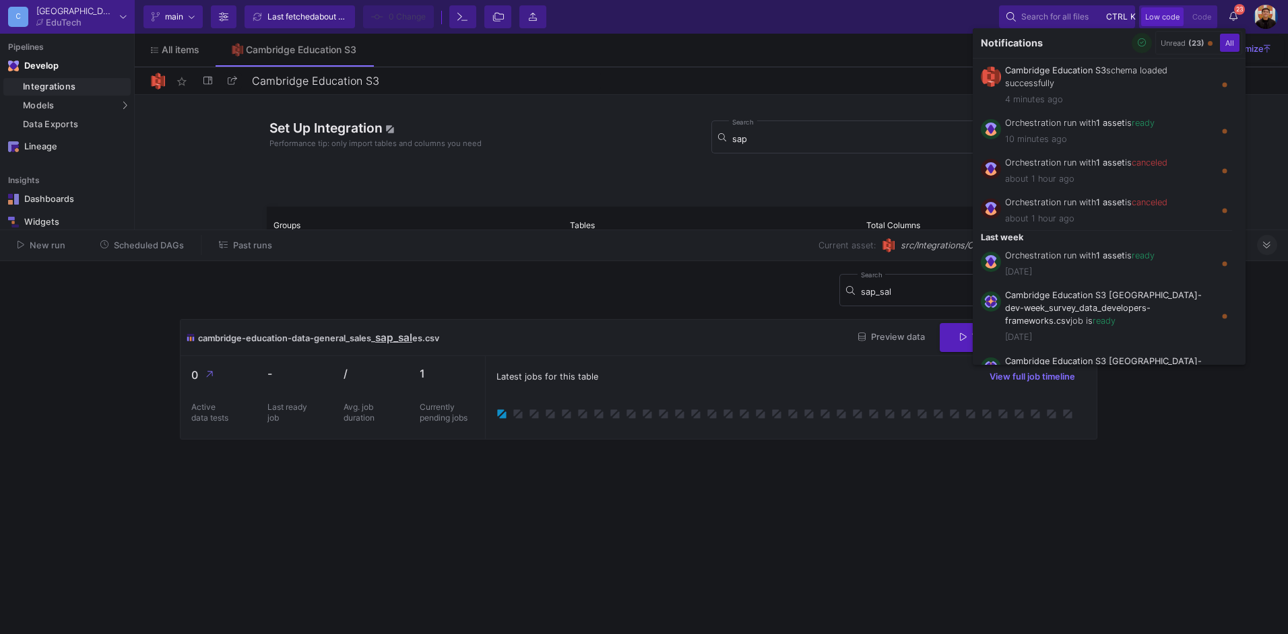
click at [1144, 42] on icon "button" at bounding box center [1141, 42] width 9 height 9
click at [649, 300] on div at bounding box center [644, 317] width 1288 height 634
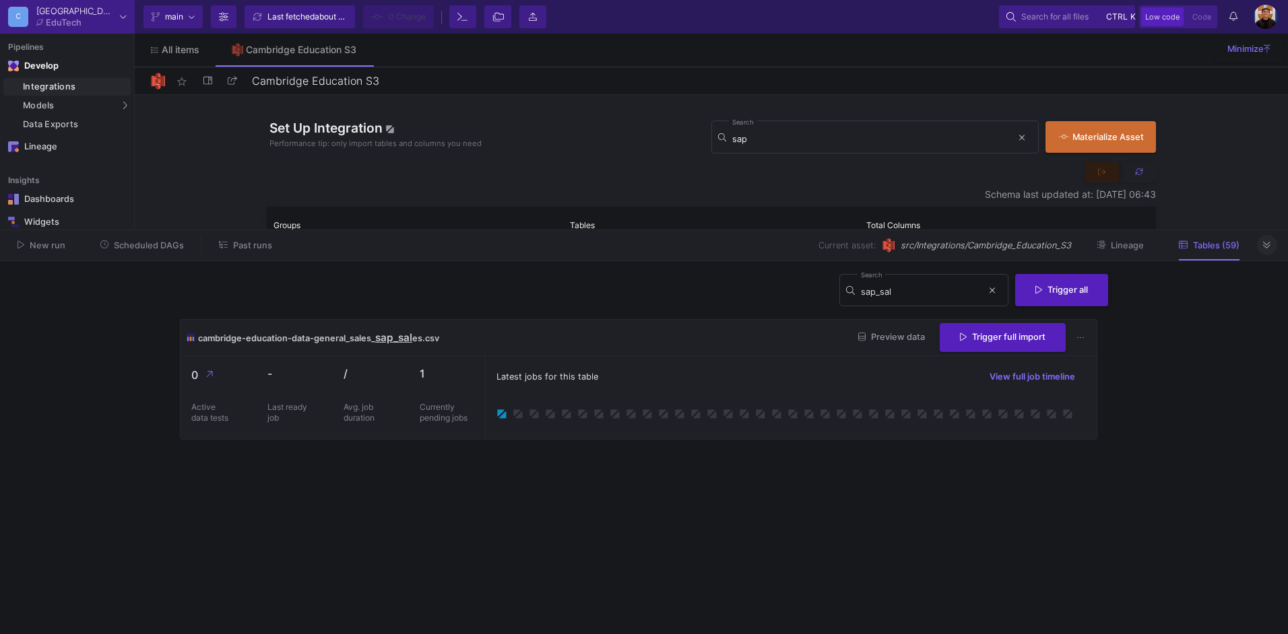
drag, startPoint x: 597, startPoint y: 454, endPoint x: 682, endPoint y: 420, distance: 91.9
click at [599, 452] on cdk-virtual-scroll-viewport "cambridge-education-data-general_sales_ sap_sal es.csv Preview data Trigger ful…" at bounding box center [644, 471] width 928 height 304
click at [1254, 250] on button "Tables (59)" at bounding box center [1208, 245] width 93 height 21
click at [1274, 247] on button at bounding box center [1267, 245] width 20 height 20
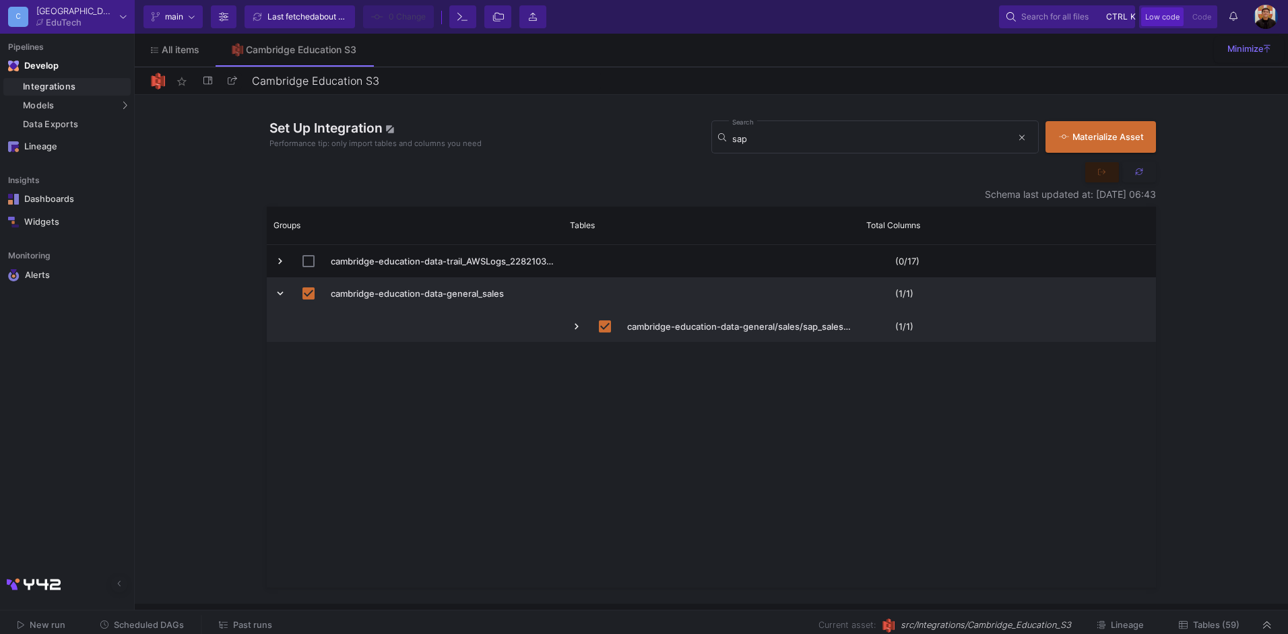
click at [1205, 624] on span "Tables (59)" at bounding box center [1216, 625] width 46 height 10
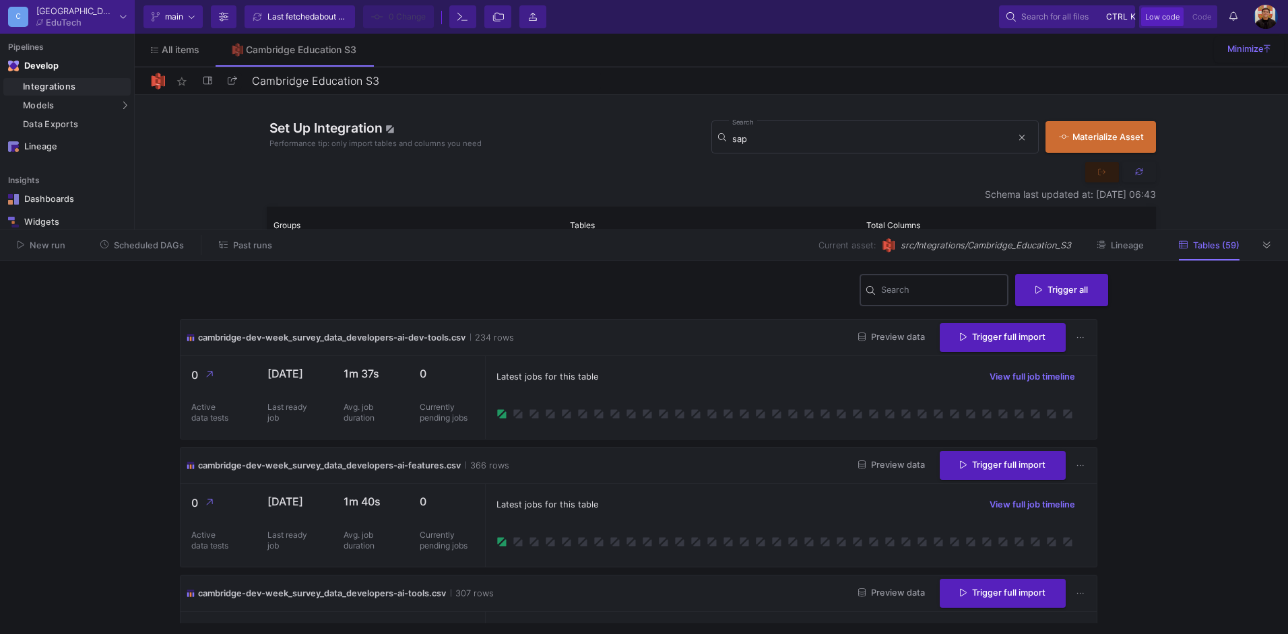
click at [902, 293] on input "Search" at bounding box center [941, 292] width 121 height 11
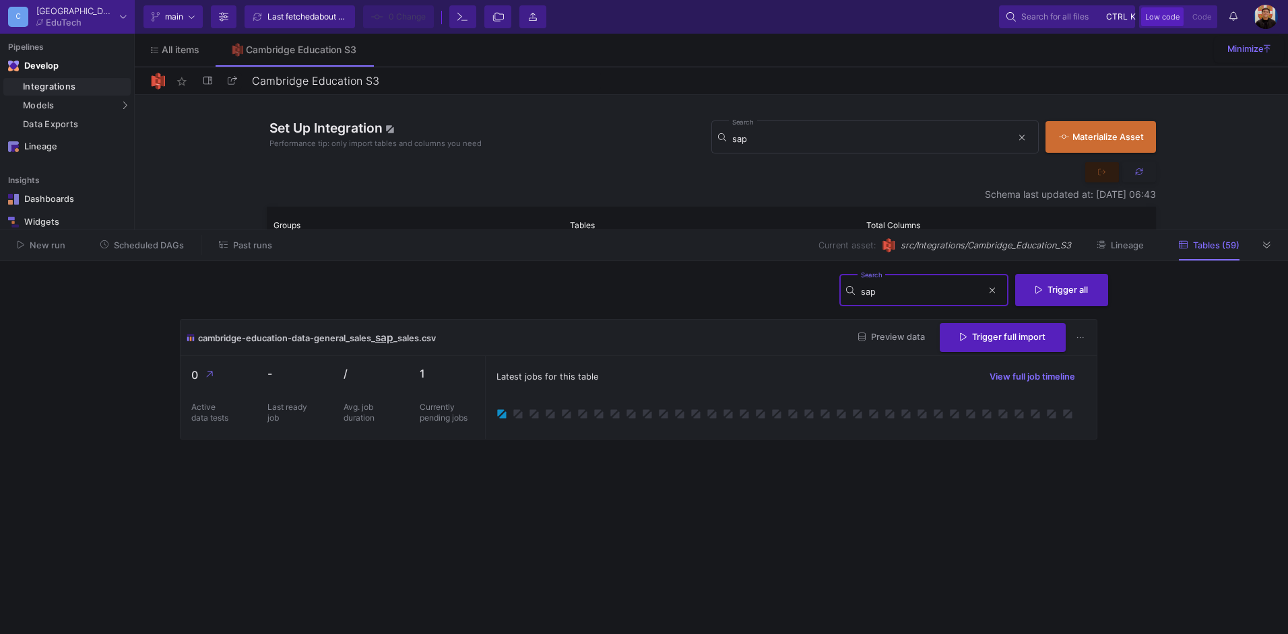
drag, startPoint x: 908, startPoint y: 292, endPoint x: 802, endPoint y: 277, distance: 107.4
click at [802, 277] on div "sap Search Trigger all" at bounding box center [644, 296] width 928 height 48
drag, startPoint x: 760, startPoint y: 352, endPoint x: 1141, endPoint y: 253, distance: 394.5
click at [760, 352] on div "cambridge-education-data-general_sales_sap_ sale s.csv Preview data Trigger ful…" at bounding box center [638, 338] width 916 height 36
drag, startPoint x: 964, startPoint y: 299, endPoint x: 934, endPoint y: 295, distance: 29.9
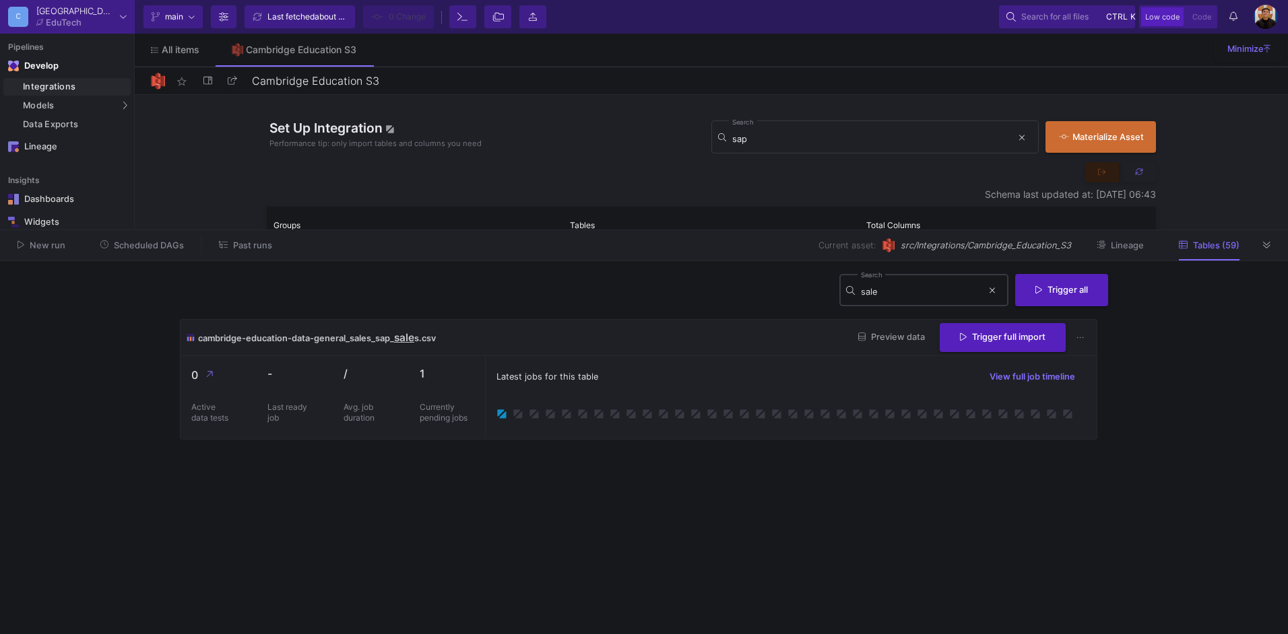
click at [934, 295] on div "sale Search" at bounding box center [921, 289] width 121 height 35
drag, startPoint x: 933, startPoint y: 295, endPoint x: 796, endPoint y: 291, distance: 137.4
click at [796, 291] on div "sale Search Trigger all" at bounding box center [644, 296] width 928 height 48
type input "sale"
click at [985, 288] on button at bounding box center [992, 291] width 20 height 20
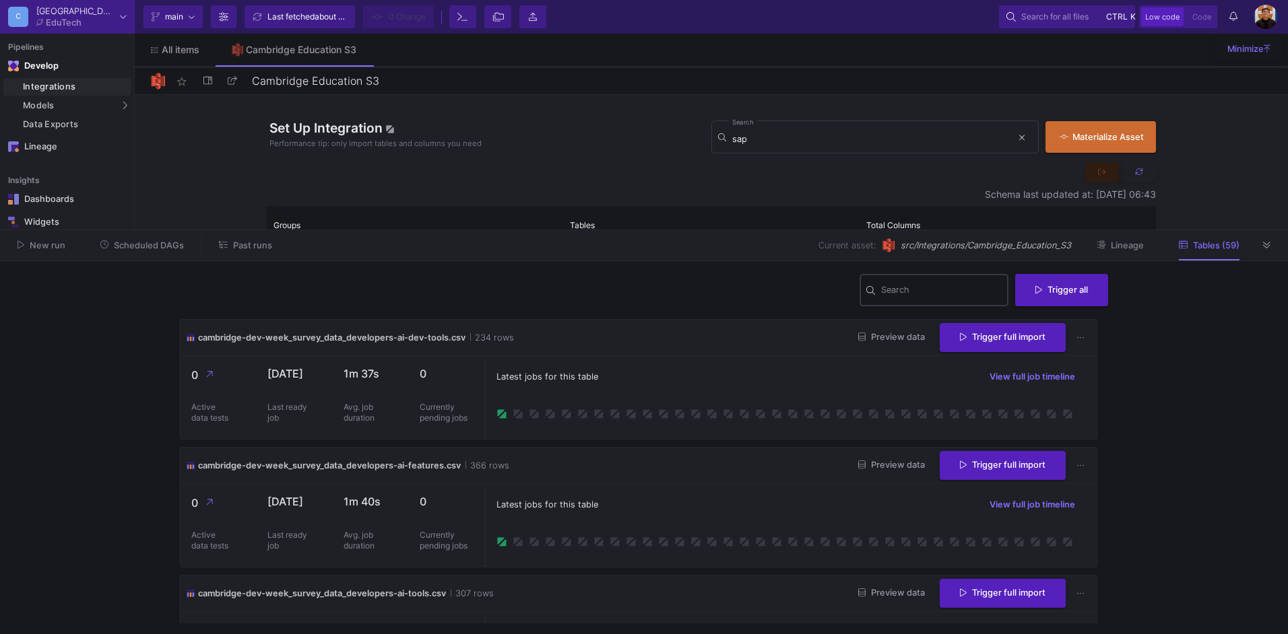
click at [1230, 3] on div "Current branch main Branch Options Last fetched about 2 hours ago 0 Change Term…" at bounding box center [711, 17] width 1153 height 34
click at [1239, 23] on button "Notifications" at bounding box center [1233, 16] width 24 height 23
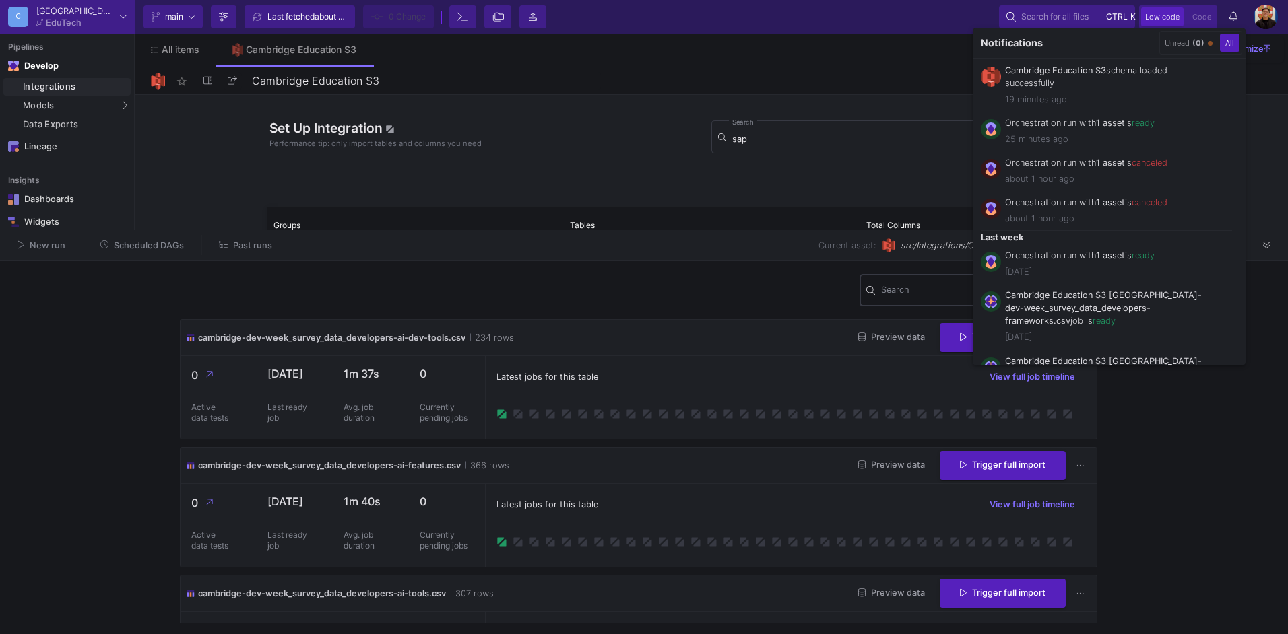
click at [725, 465] on div at bounding box center [644, 317] width 1288 height 634
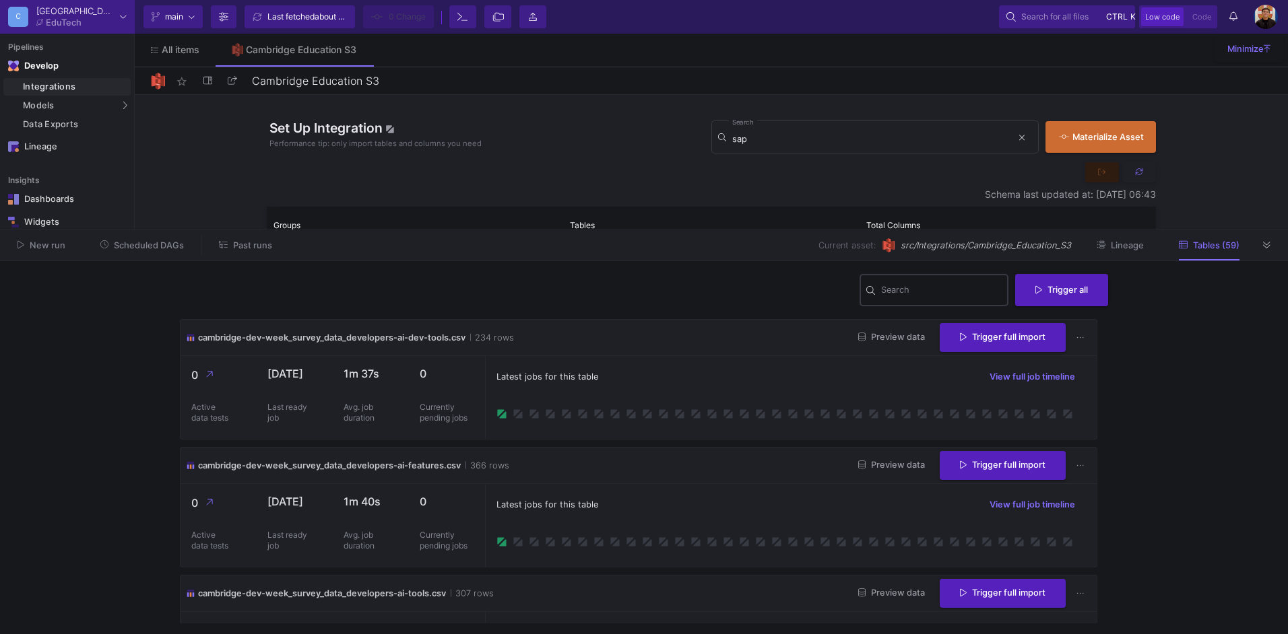
click at [664, 383] on div "Latest jobs for this table View full job timeline" at bounding box center [790, 377] width 589 height 20
click at [916, 304] on div "Search" at bounding box center [941, 289] width 121 height 35
type input "sale"
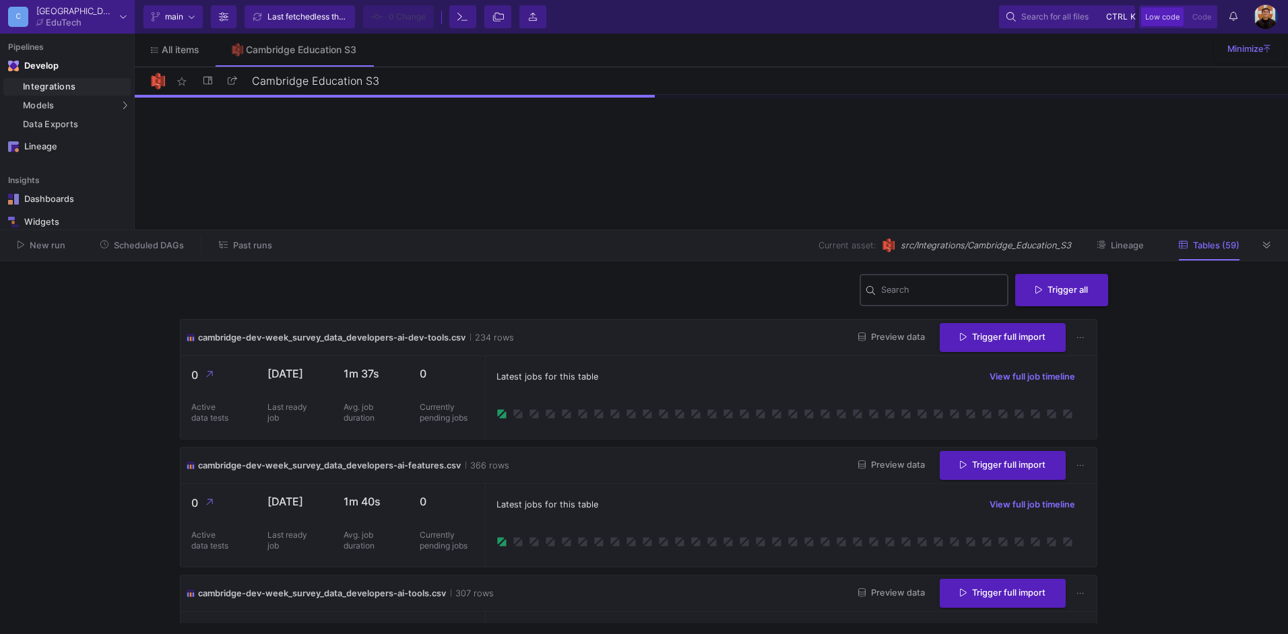
click at [925, 275] on div "Search" at bounding box center [941, 289] width 121 height 35
click at [922, 310] on div "Search Trigger all" at bounding box center [644, 296] width 928 height 48
click at [919, 296] on input "Search" at bounding box center [941, 292] width 121 height 11
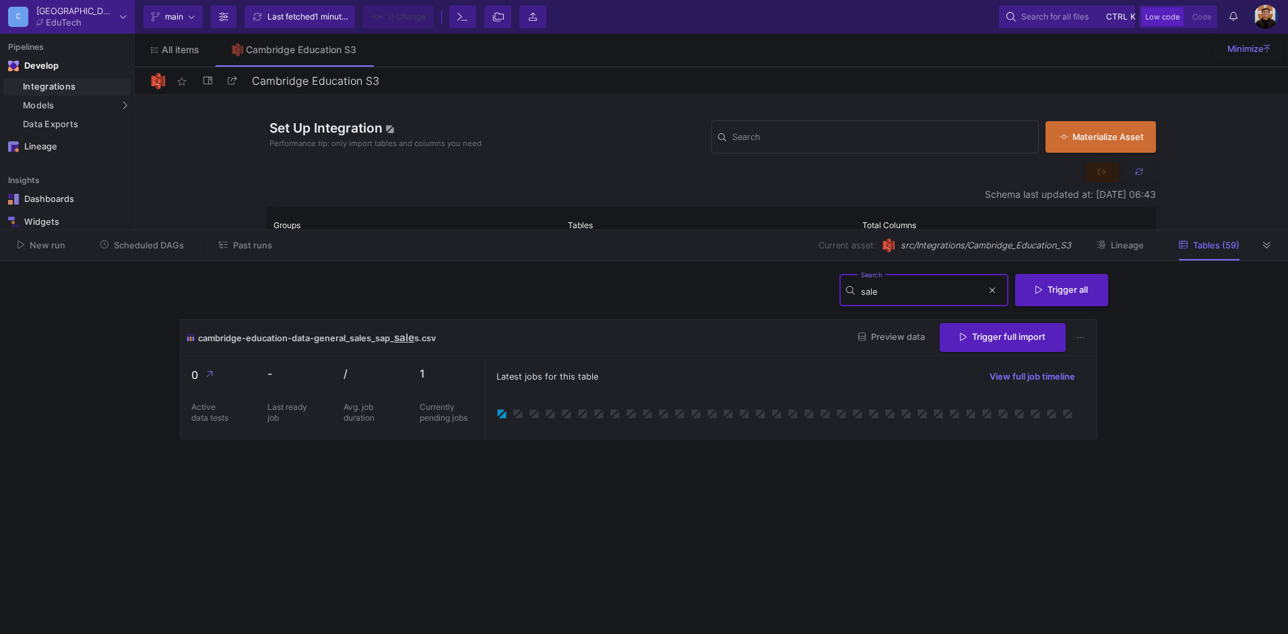
type input "sale"
click at [904, 466] on cdk-virtual-scroll-viewport "cambridge-education-data-general_sales_sap_ sale s.csv Preview data Trigger ful…" at bounding box center [644, 471] width 928 height 304
click at [593, 353] on div "cambridge-education-data-general_sales_sap_ sale s.csv Preview data Trigger ful…" at bounding box center [638, 338] width 916 height 36
click at [222, 239] on button "Past runs" at bounding box center [246, 245] width 86 height 21
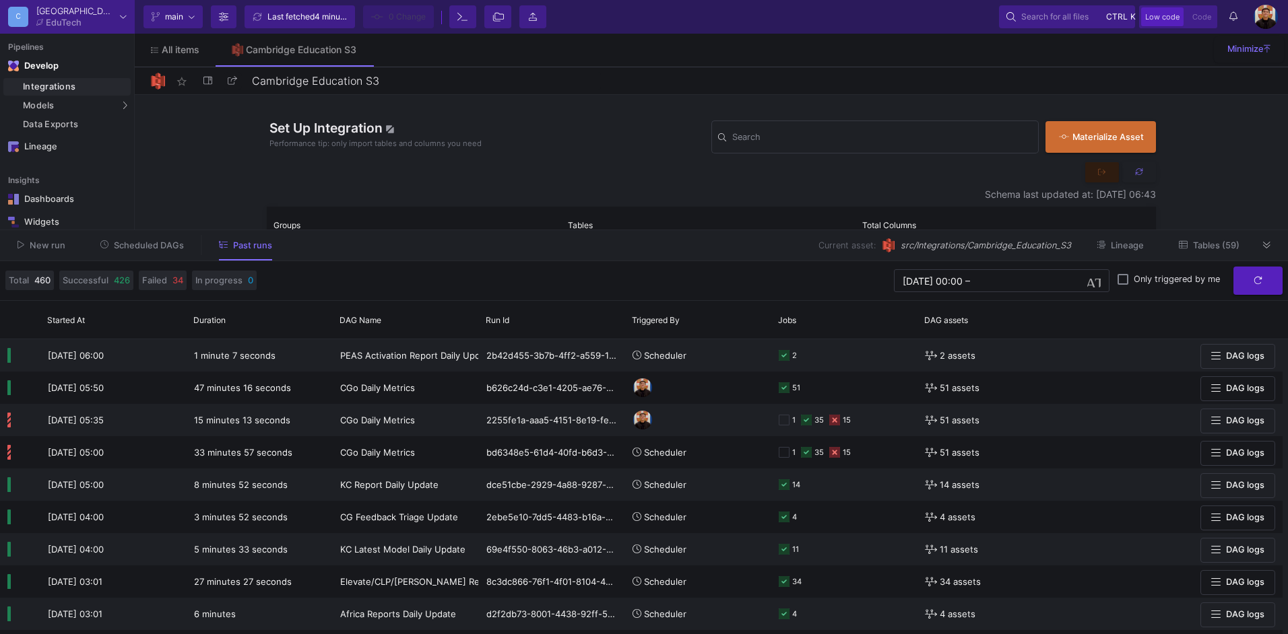
click at [700, 273] on y42-orchestration-past-runs-form "12/07/2025 00:00 12/07/2025 00:00 – End datetime today Only triggered by me" at bounding box center [772, 281] width 1020 height 29
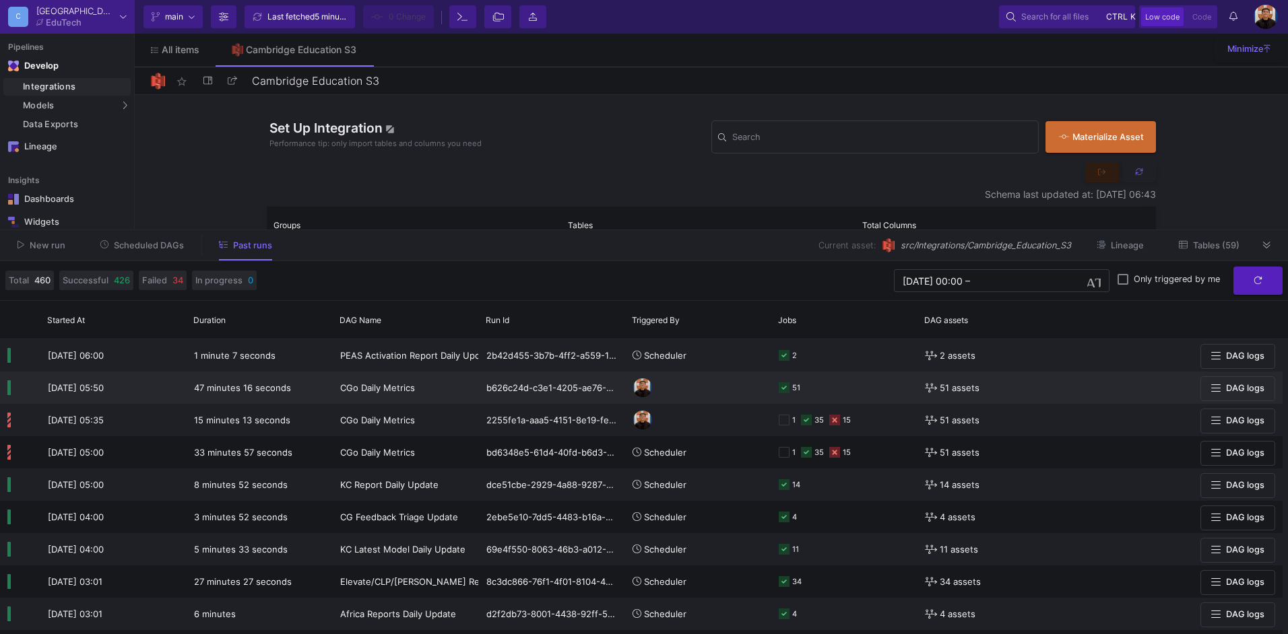
click at [819, 391] on div "51" at bounding box center [844, 387] width 131 height 31
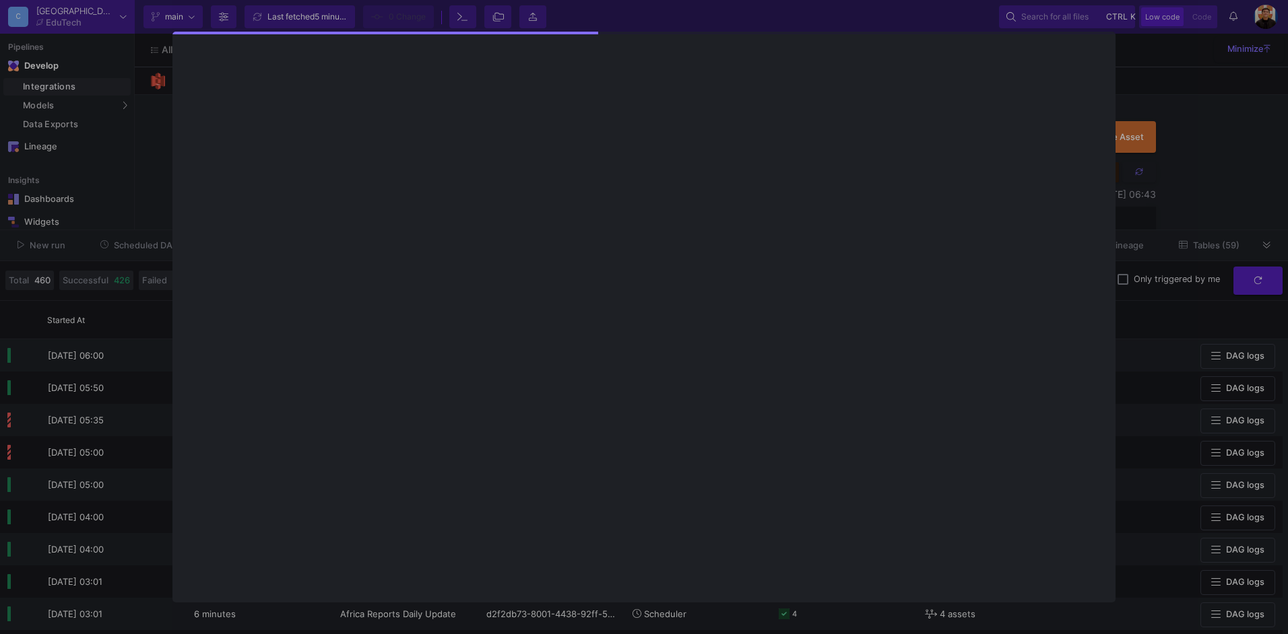
click at [1174, 236] on div at bounding box center [644, 317] width 1288 height 634
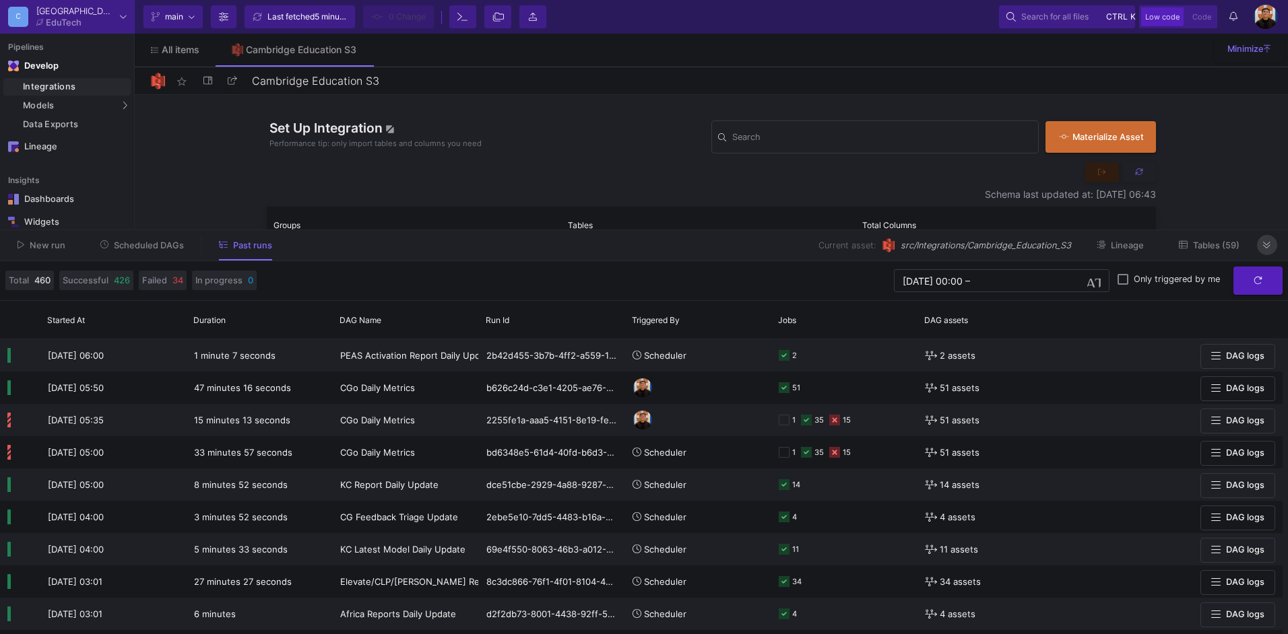
click at [1268, 253] on button at bounding box center [1267, 245] width 20 height 20
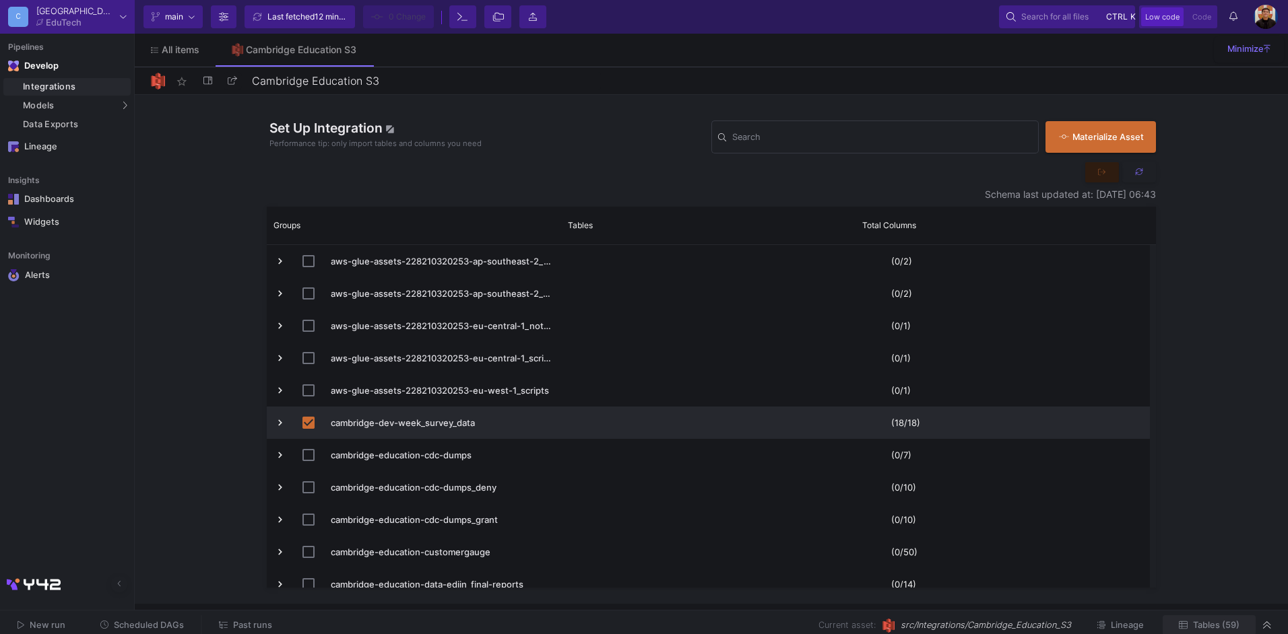
click at [1207, 630] on button "Tables (59)" at bounding box center [1208, 626] width 93 height 21
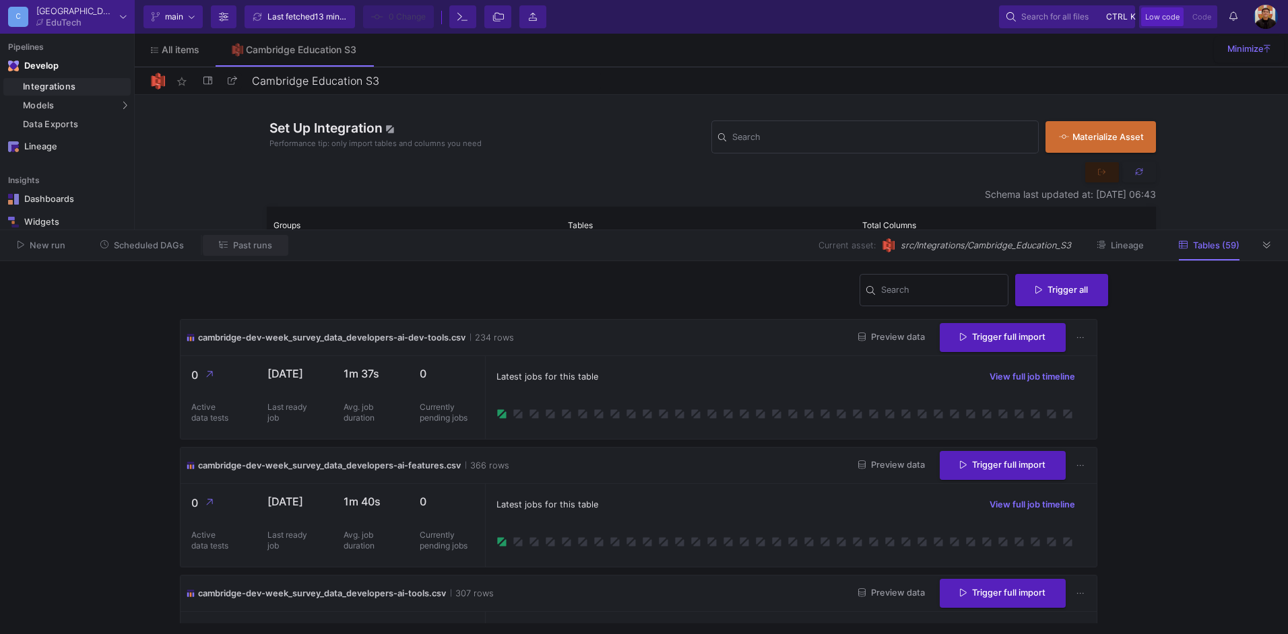
click at [271, 242] on button "Past runs" at bounding box center [246, 245] width 86 height 21
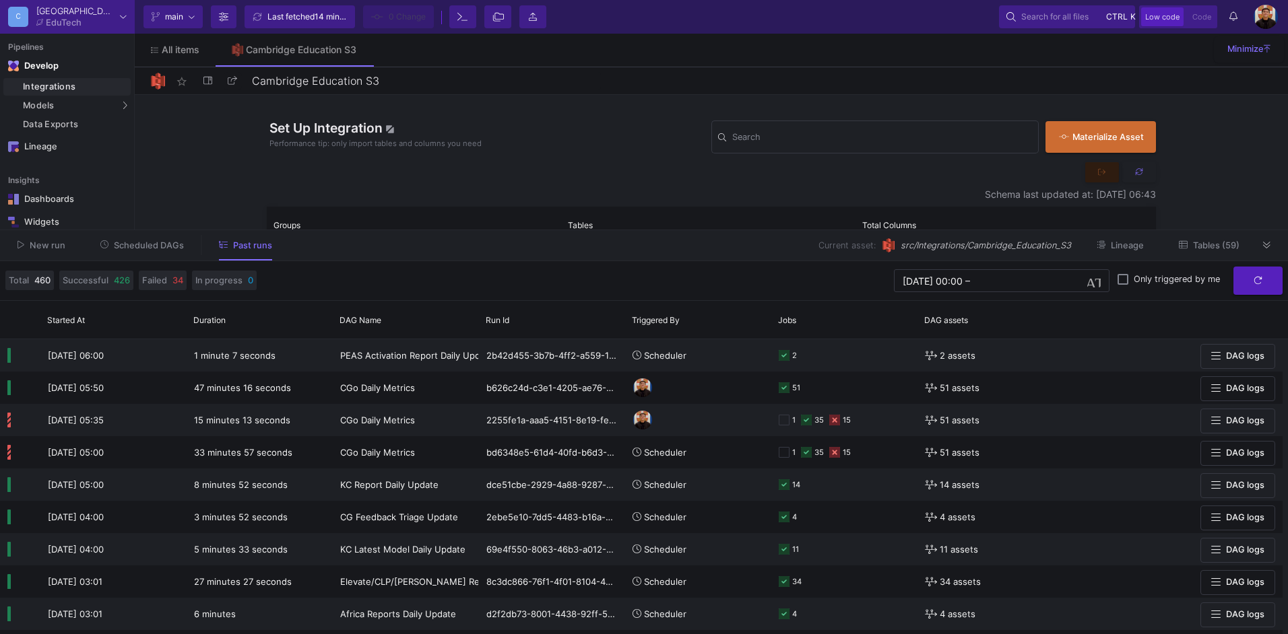
click at [1218, 251] on button "Tables (59)" at bounding box center [1208, 245] width 93 height 21
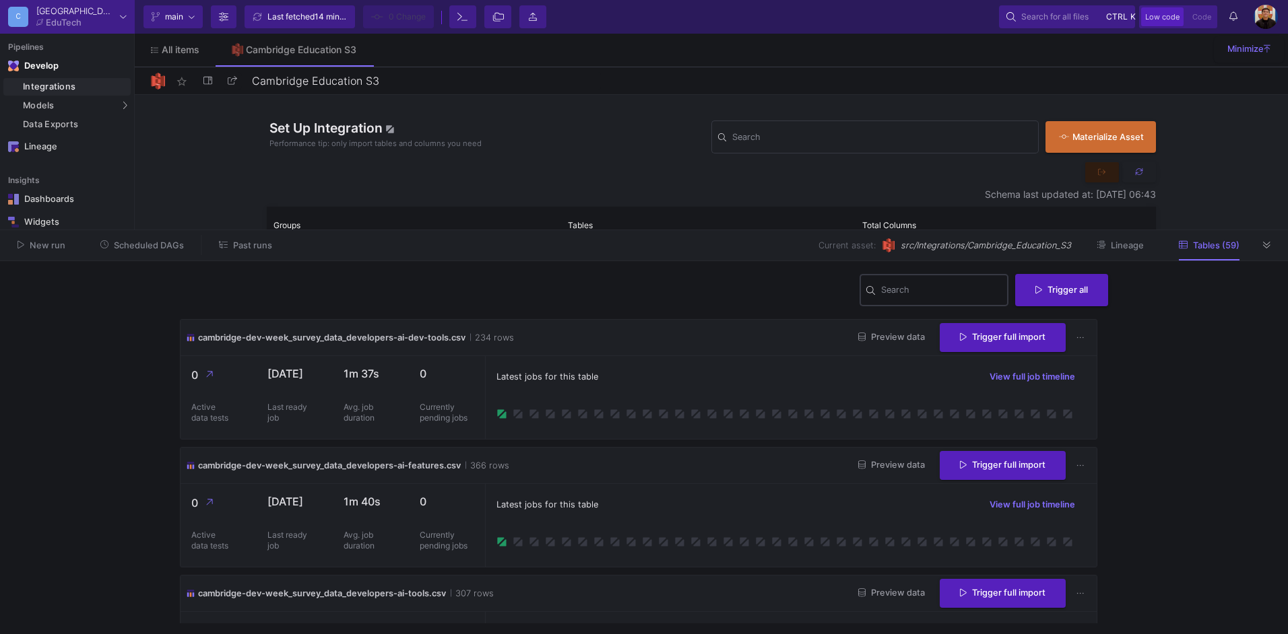
click at [909, 288] on input "Search" at bounding box center [941, 292] width 121 height 11
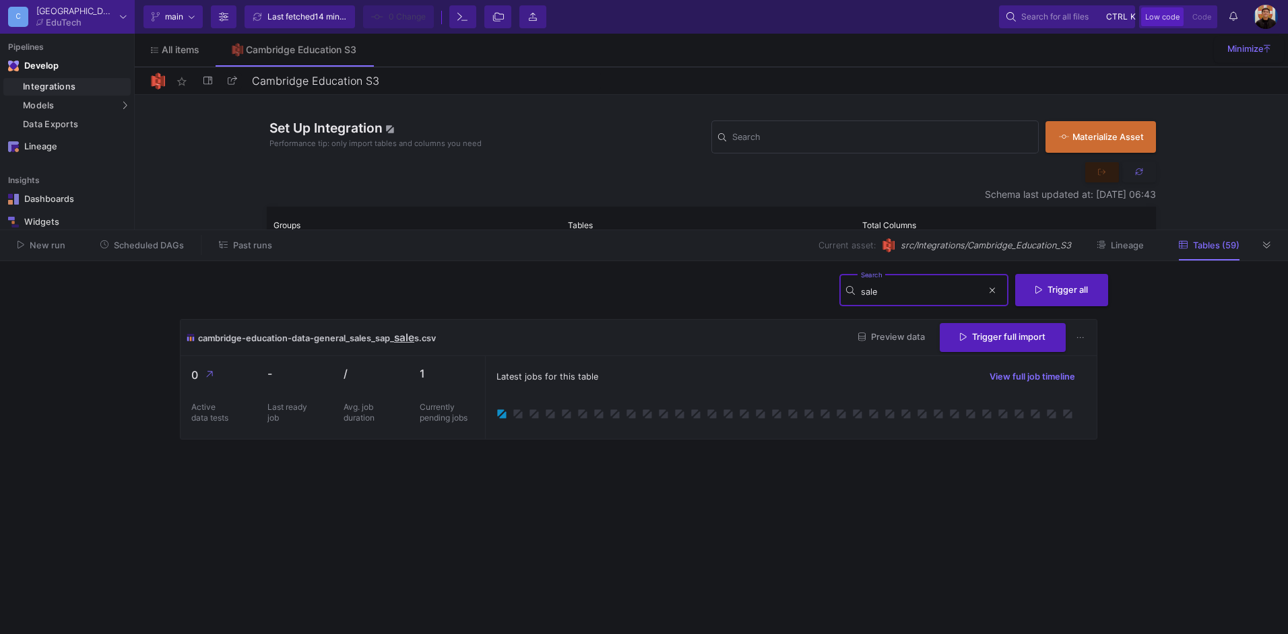
type input "sale"
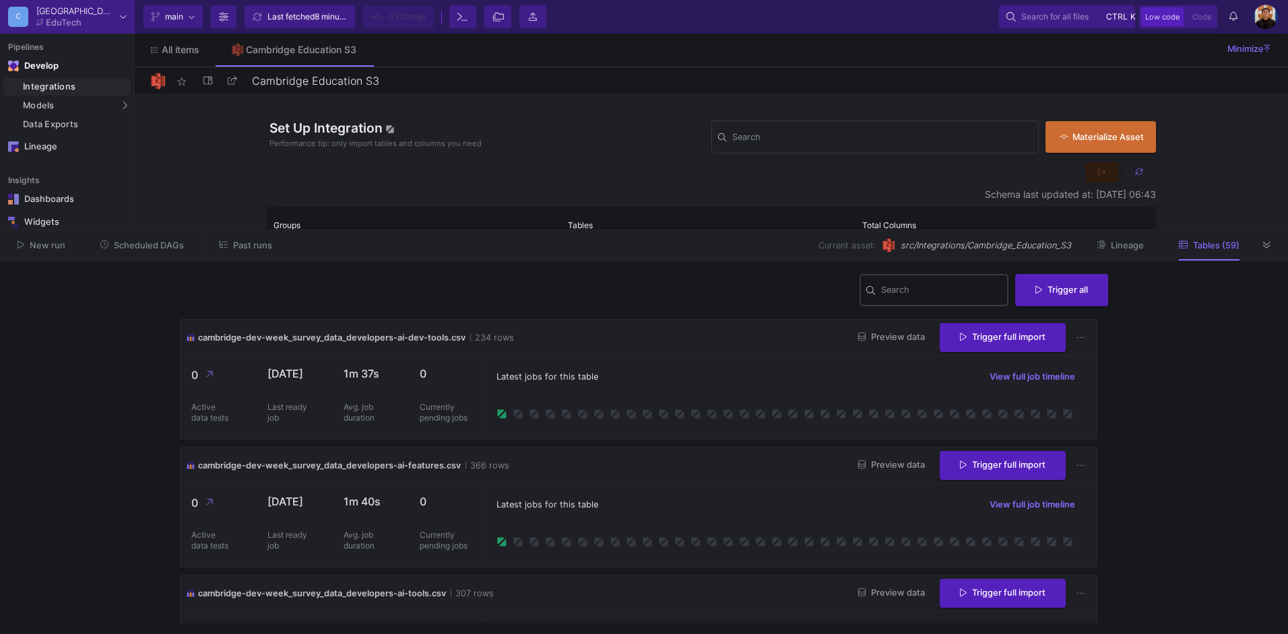
click at [962, 288] on input "Search" at bounding box center [941, 292] width 121 height 11
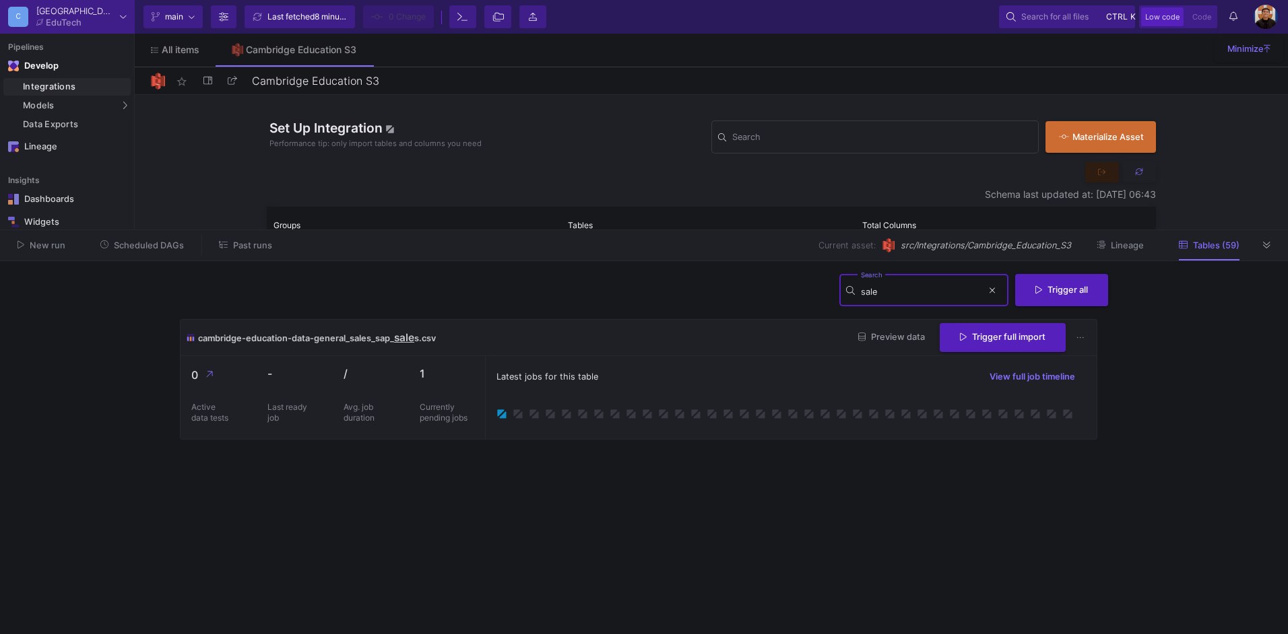
type input "sale"
click at [1233, 19] on icon at bounding box center [1233, 15] width 8 height 9
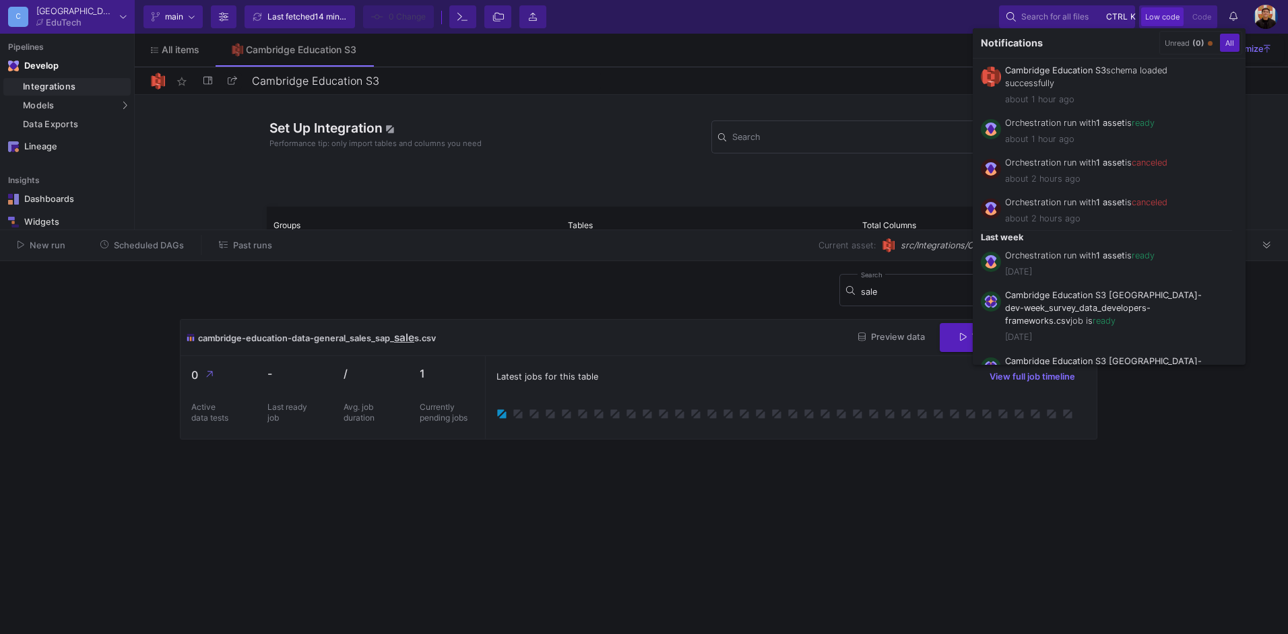
click at [666, 355] on div at bounding box center [644, 317] width 1288 height 634
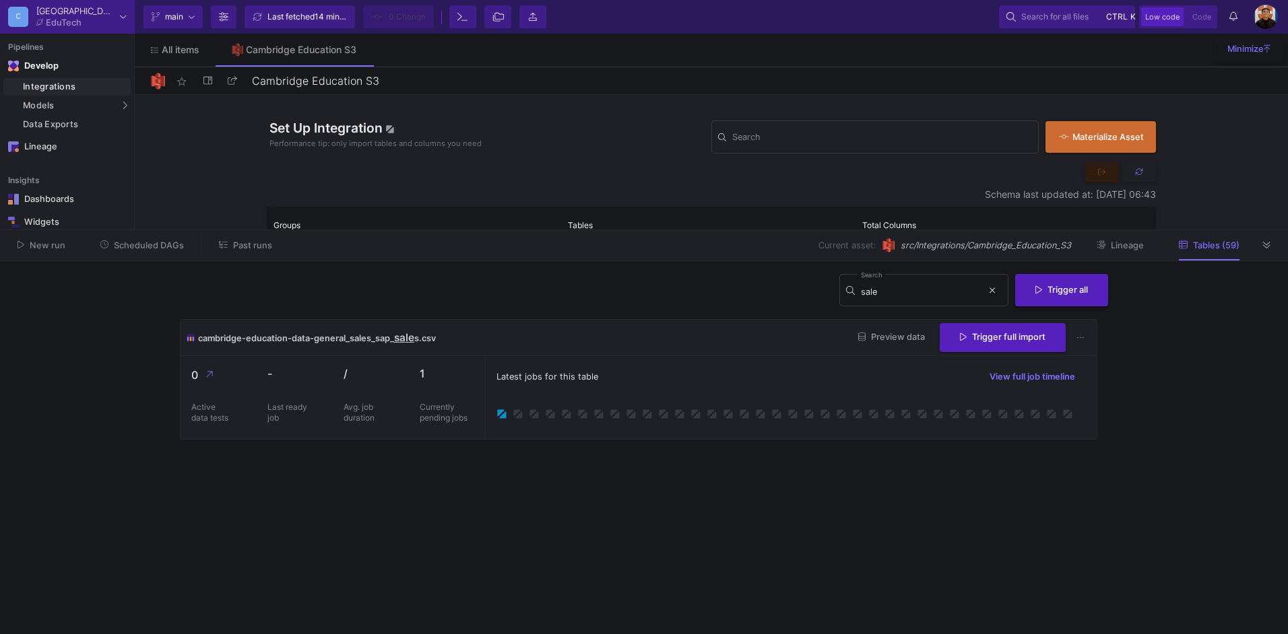
click at [1133, 168] on button at bounding box center [1139, 172] width 34 height 20
click at [1271, 240] on button at bounding box center [1267, 245] width 20 height 20
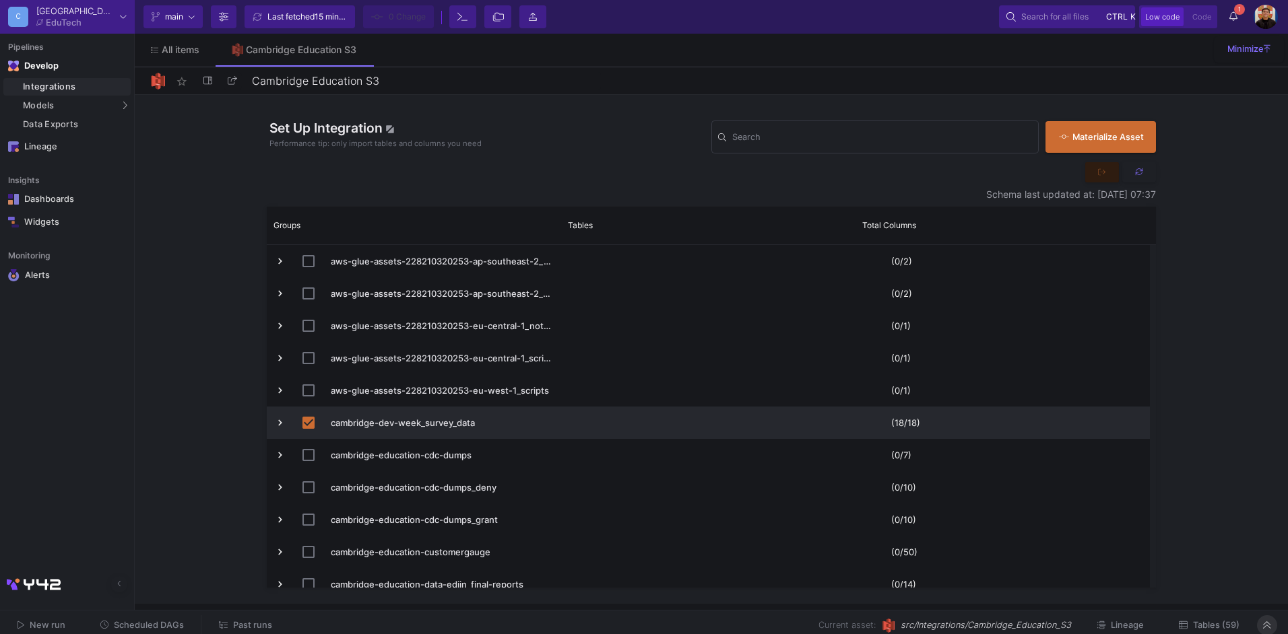
click at [1279, 247] on div "Set Up Integration Performance tip: only import tables and columns you need Sea…" at bounding box center [711, 349] width 1153 height 509
click at [827, 138] on input "Search" at bounding box center [882, 139] width 300 height 11
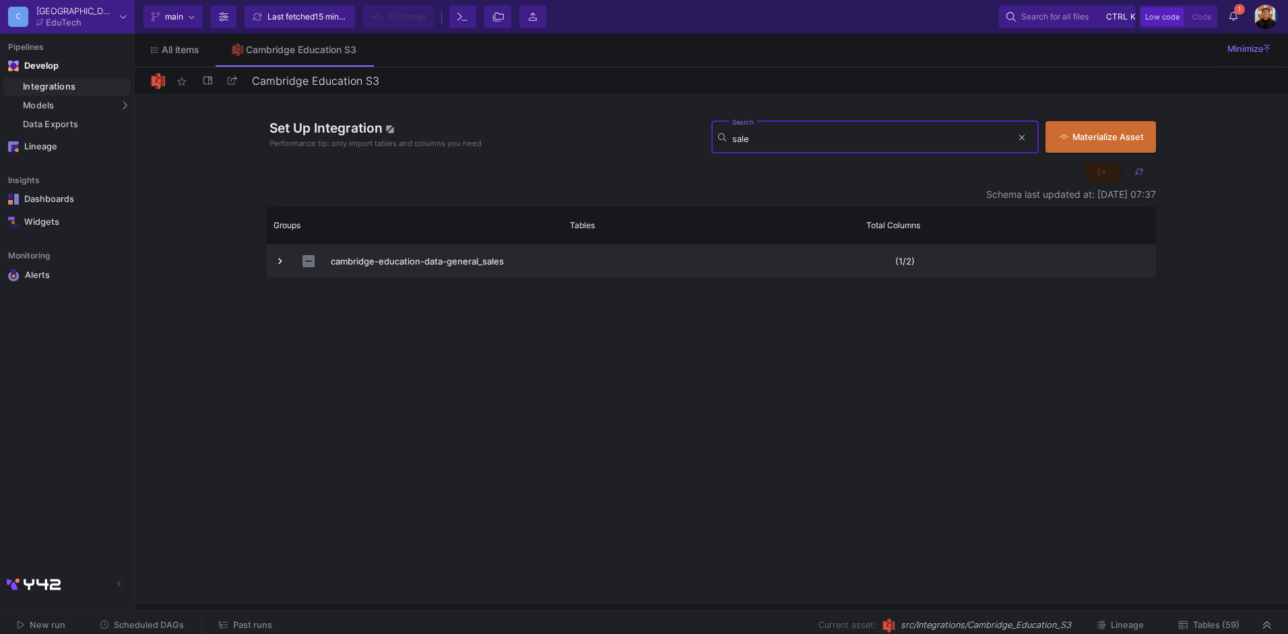
type input "sale"
click at [288, 265] on span "cambridge-education-data-general_sales" at bounding box center [415, 262] width 282 height 32
click at [273, 258] on div "cambridge-education-data-general_sales" at bounding box center [415, 261] width 296 height 32
click at [278, 261] on span "Press SPACE to select this row." at bounding box center [280, 261] width 12 height 12
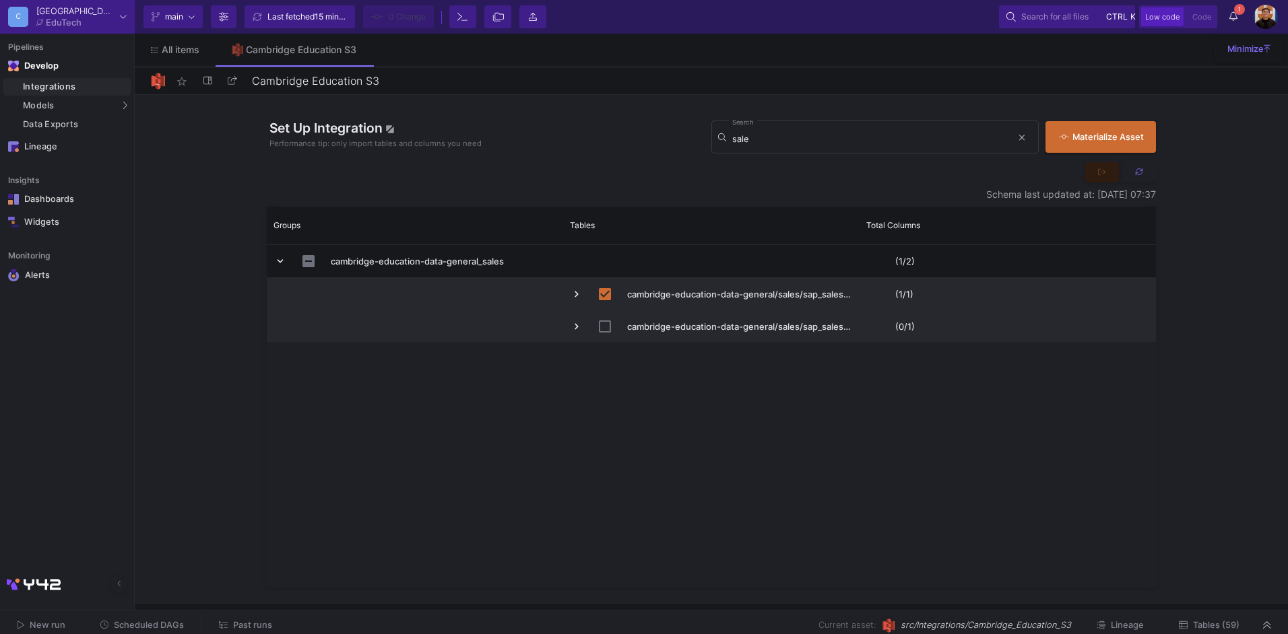
click at [570, 323] on span "Press SPACE to select this row." at bounding box center [576, 327] width 12 height 12
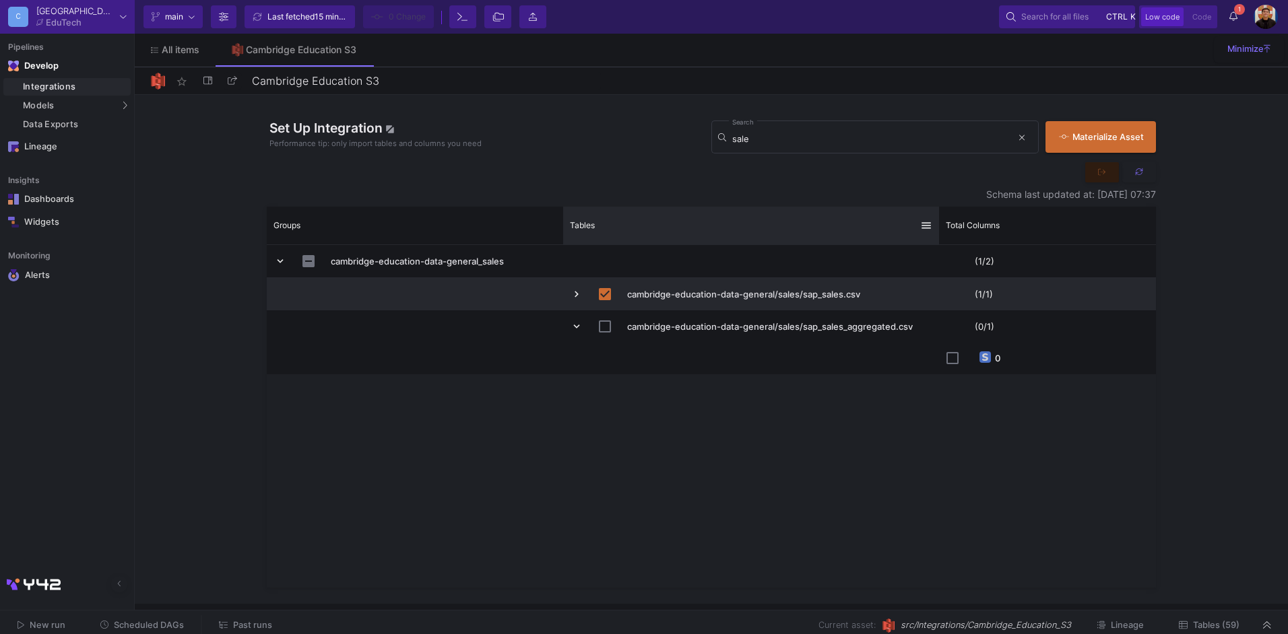
drag, startPoint x: 857, startPoint y: 227, endPoint x: 894, endPoint y: 236, distance: 38.2
click at [936, 234] on div at bounding box center [938, 226] width 5 height 38
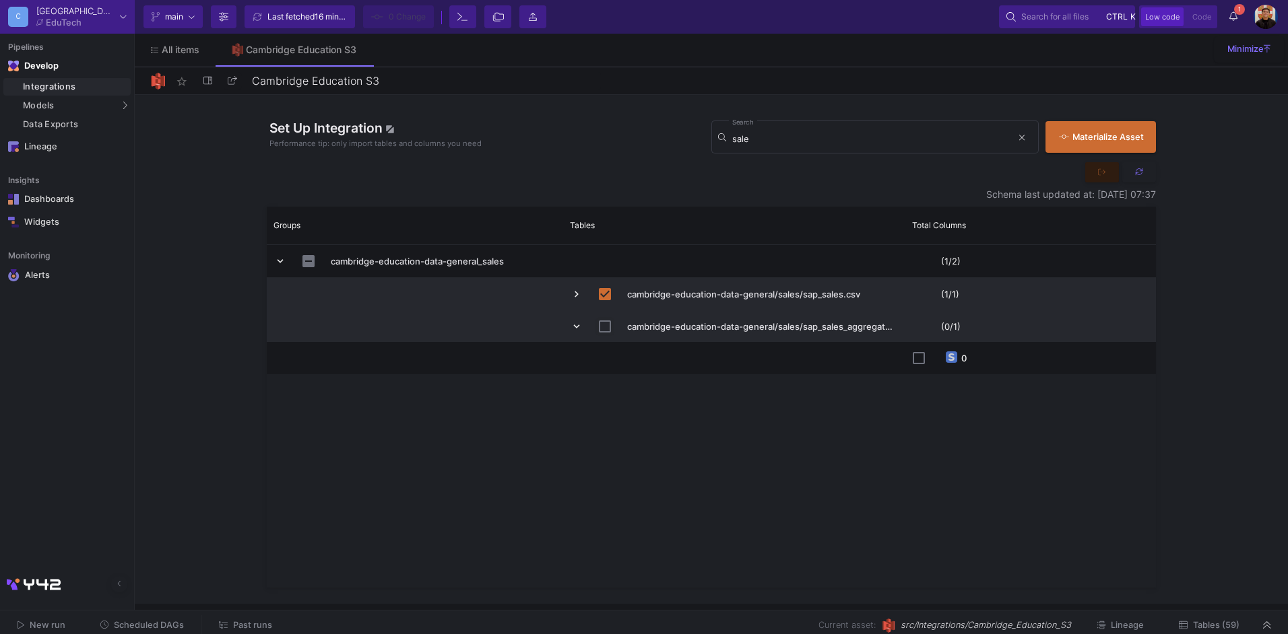
click at [601, 327] on input "Press Space to toggle row selection (unchecked)" at bounding box center [605, 327] width 12 height 12
checkbox input "true"
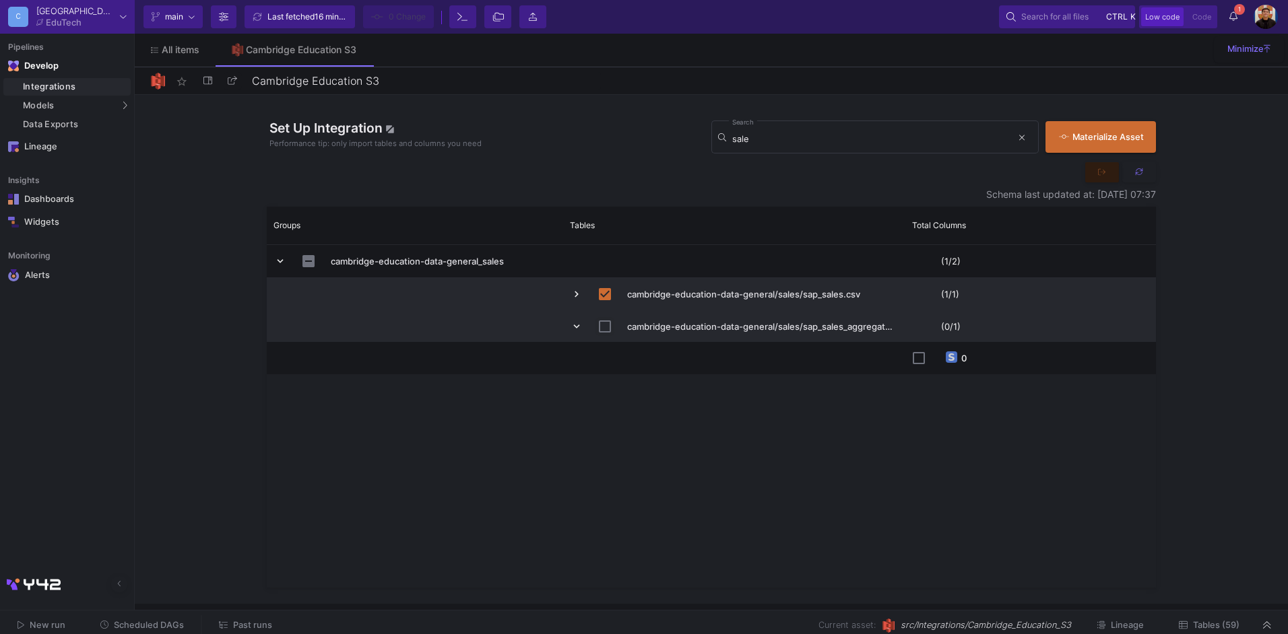
checkbox input "true"
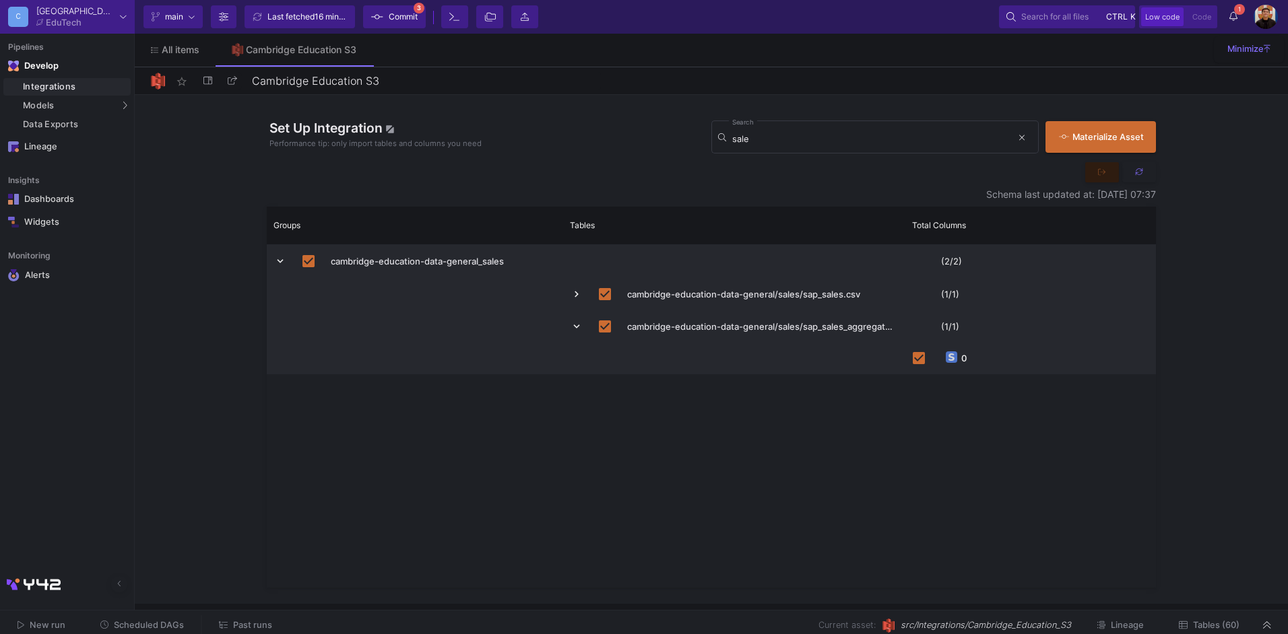
click at [408, 20] on span "Commit" at bounding box center [403, 17] width 29 height 20
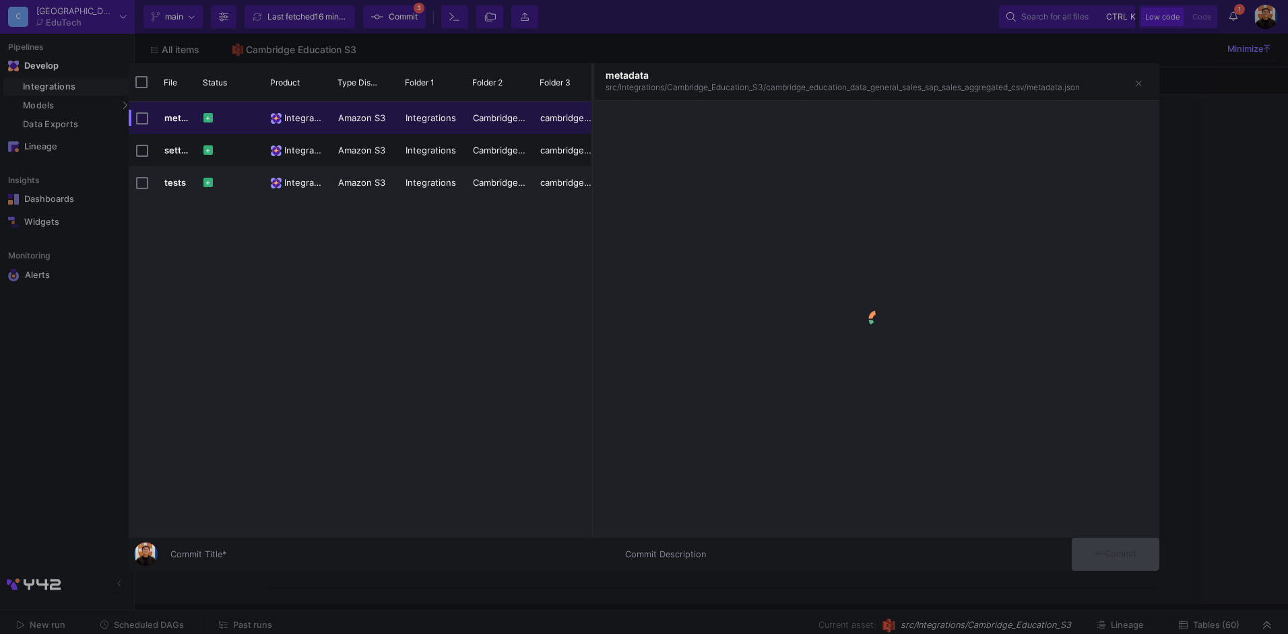
click at [306, 552] on input "Commit Title *" at bounding box center [389, 555] width 438 height 11
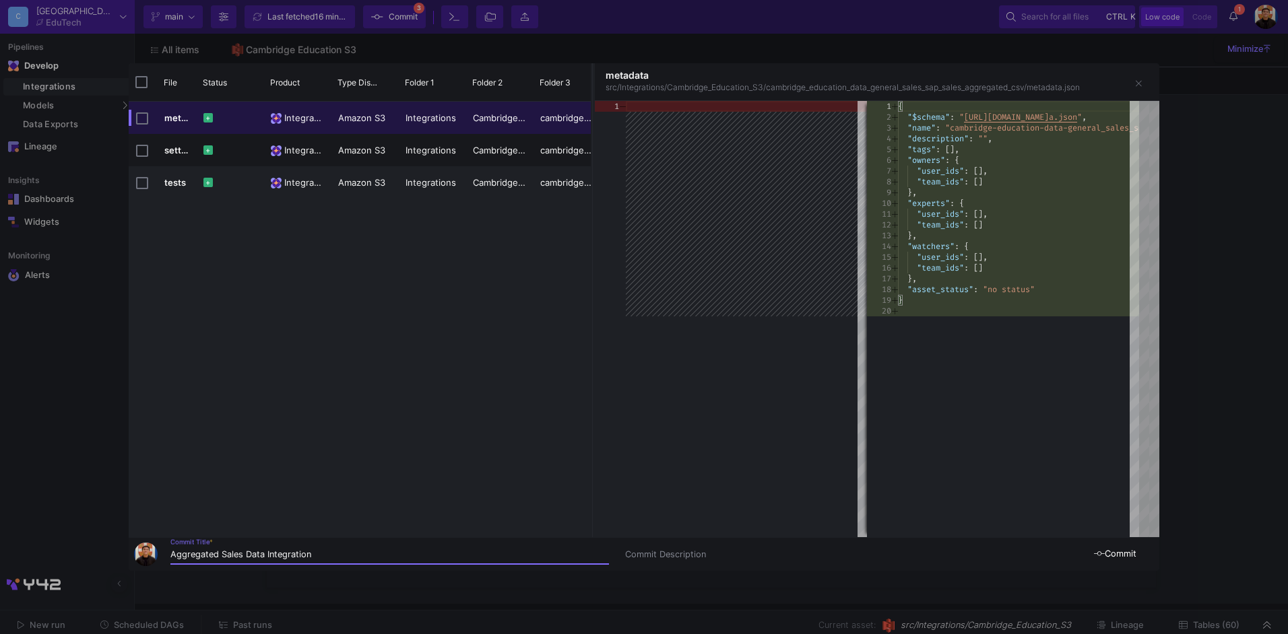
type input "Aggregated Sales Data Integration"
click at [1126, 564] on button "Commit" at bounding box center [1115, 554] width 88 height 33
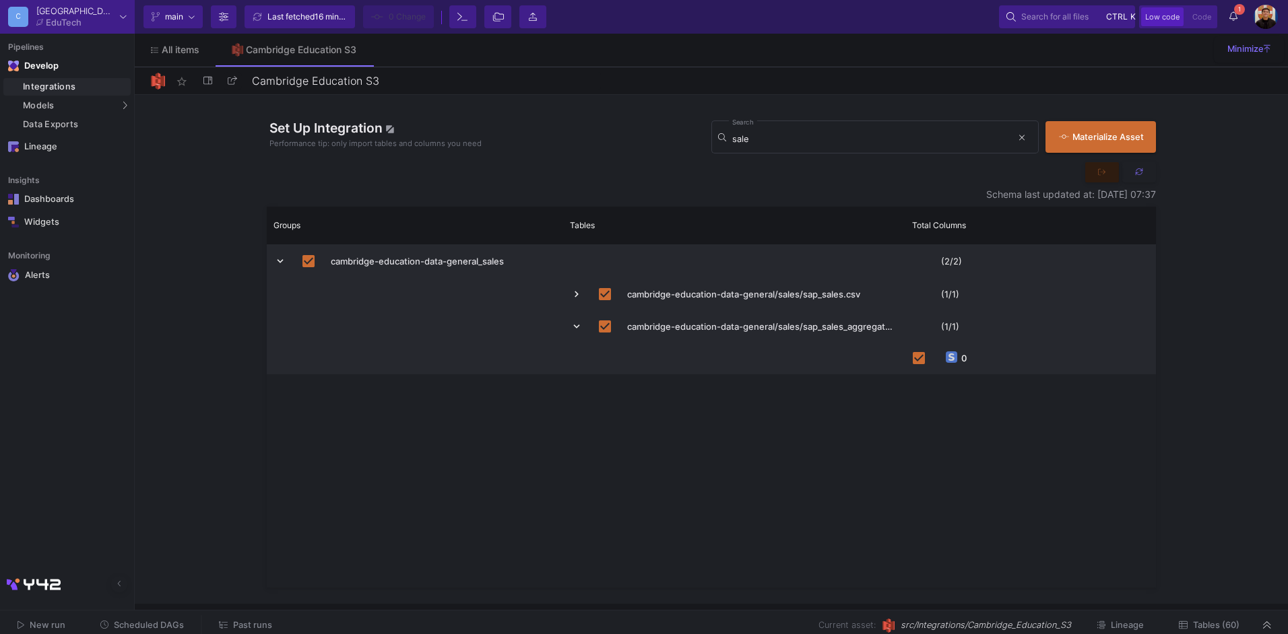
click at [1210, 616] on button "Tables (60)" at bounding box center [1208, 626] width 93 height 21
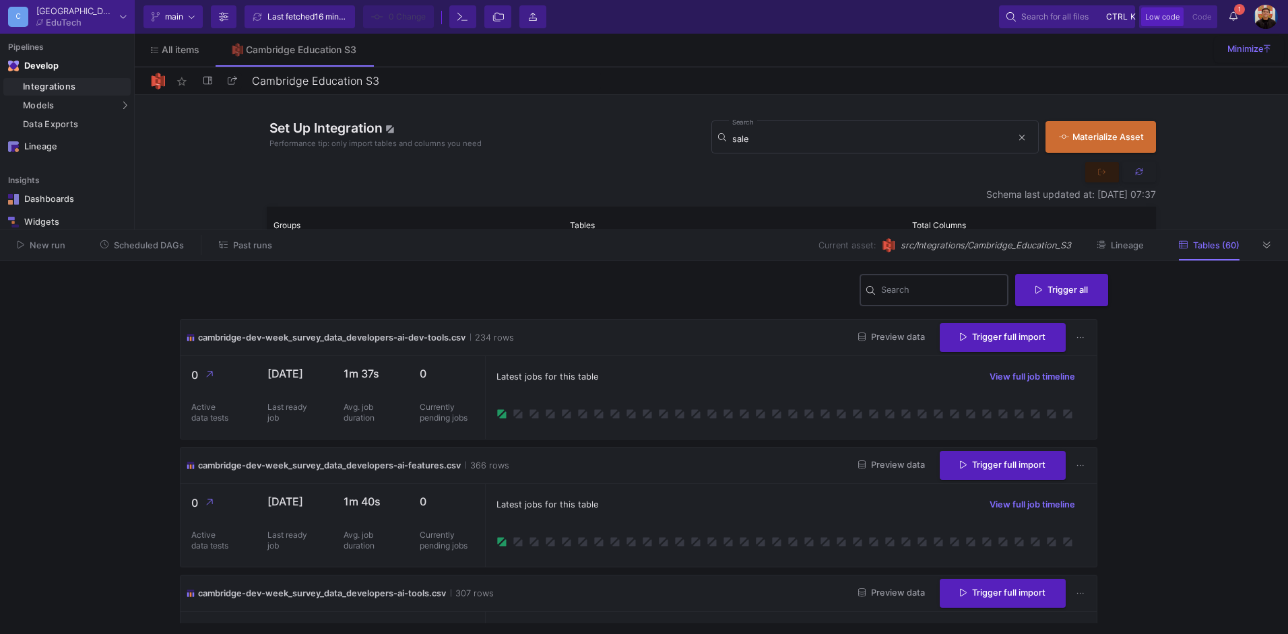
click at [917, 292] on input "Search" at bounding box center [941, 292] width 121 height 11
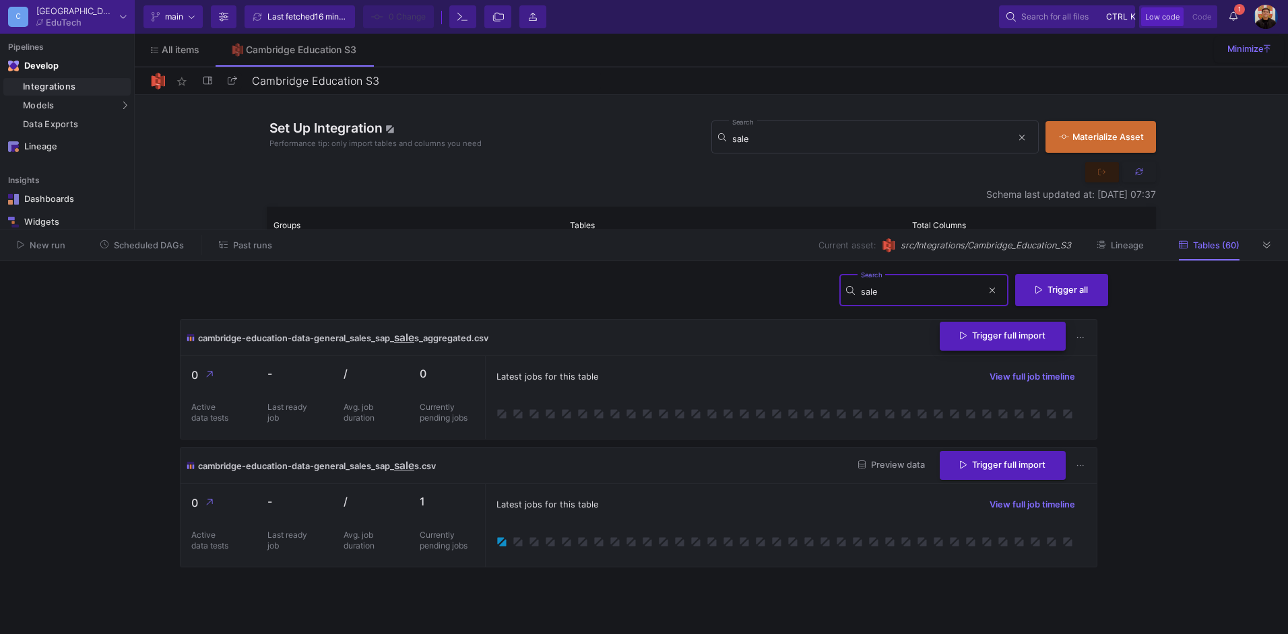
type input "sale"
click at [979, 331] on span "Trigger full import" at bounding box center [1003, 336] width 86 height 10
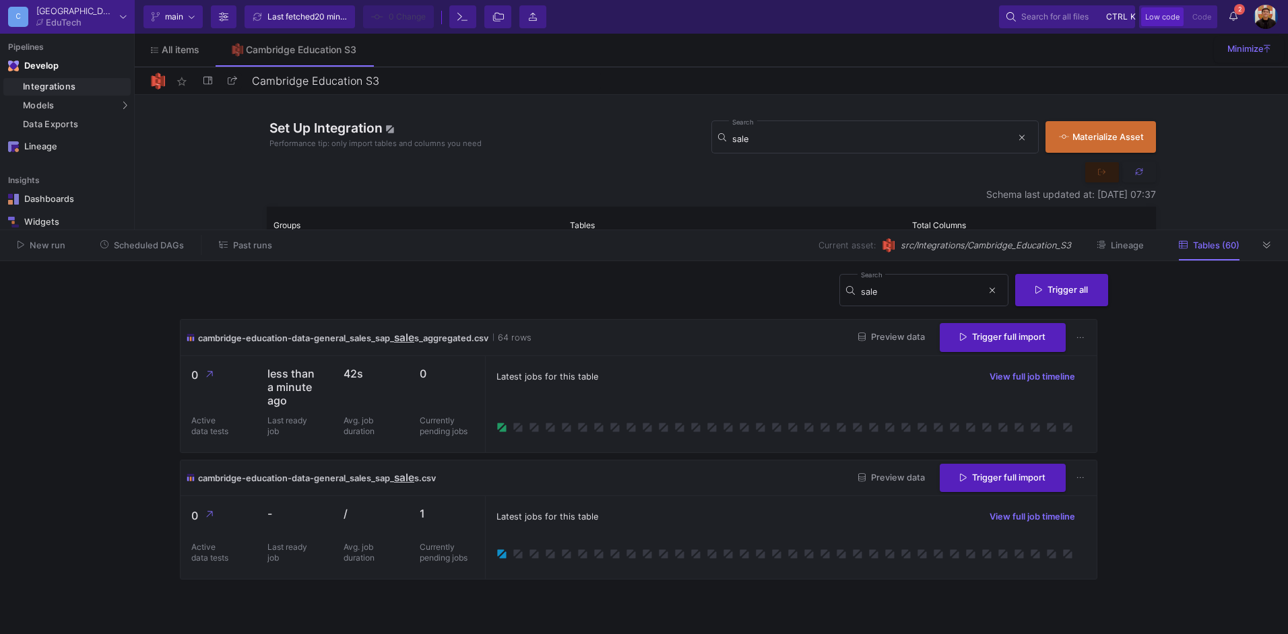
click at [660, 396] on div "Latest jobs for this table View full job timeline" at bounding box center [790, 404] width 611 height 96
click at [875, 346] on button "Preview data" at bounding box center [891, 337] width 88 height 21
